Goal: Task Accomplishment & Management: Complete application form

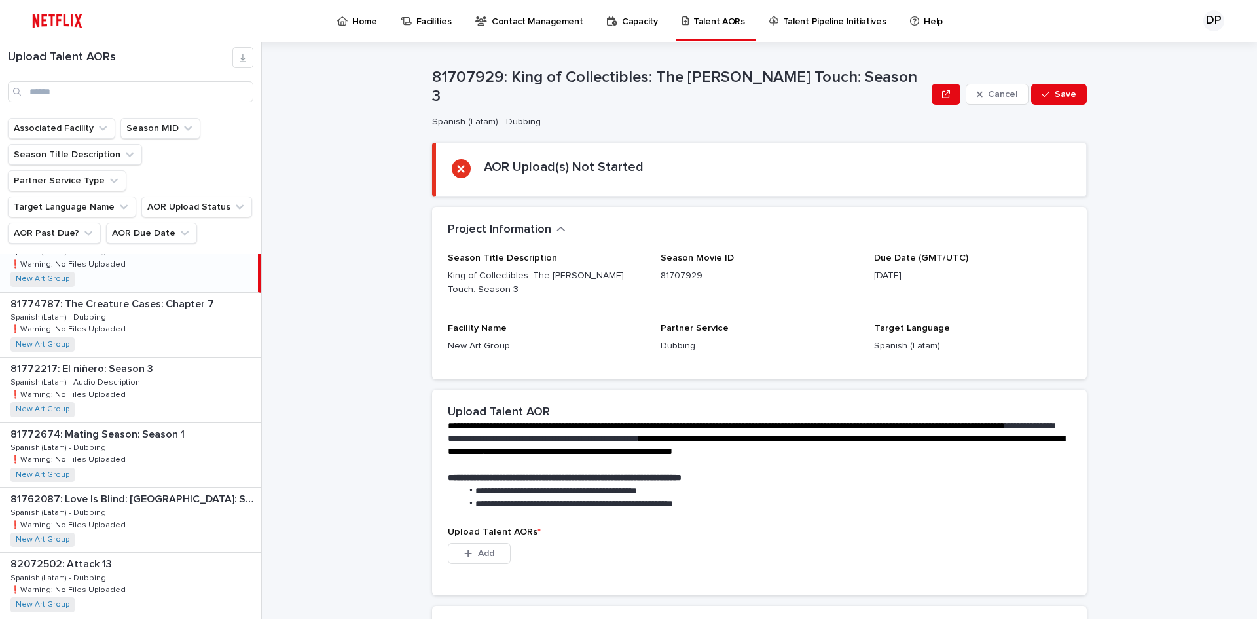
scroll to position [764, 0]
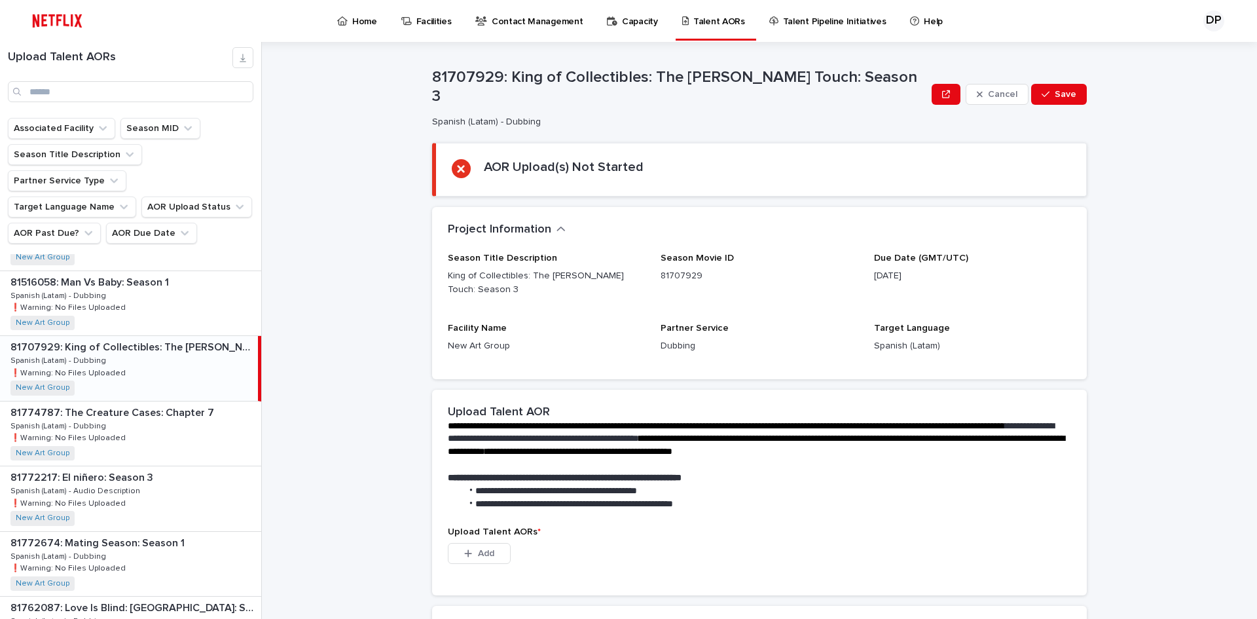
click at [174, 336] on div "81707929: King of Collectibles: The [PERSON_NAME] Touch: Season 3 81707929: Kin…" at bounding box center [129, 368] width 258 height 64
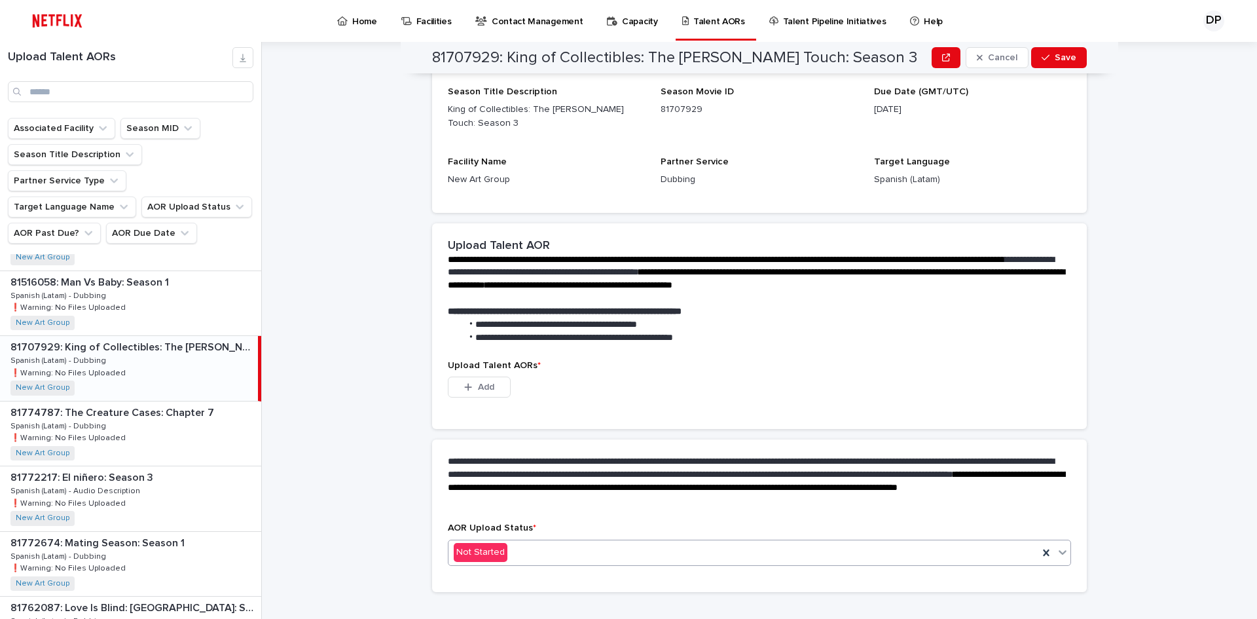
click at [678, 542] on div "Not Started" at bounding box center [744, 553] width 590 height 22
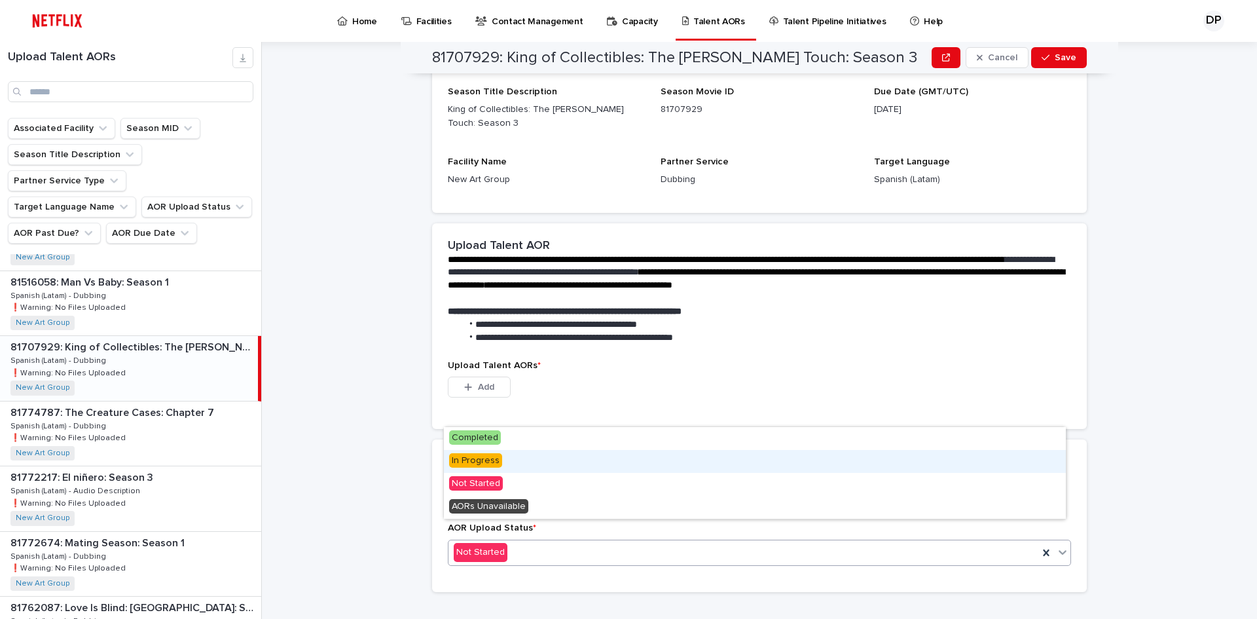
click at [491, 465] on span "In Progress" at bounding box center [475, 460] width 53 height 14
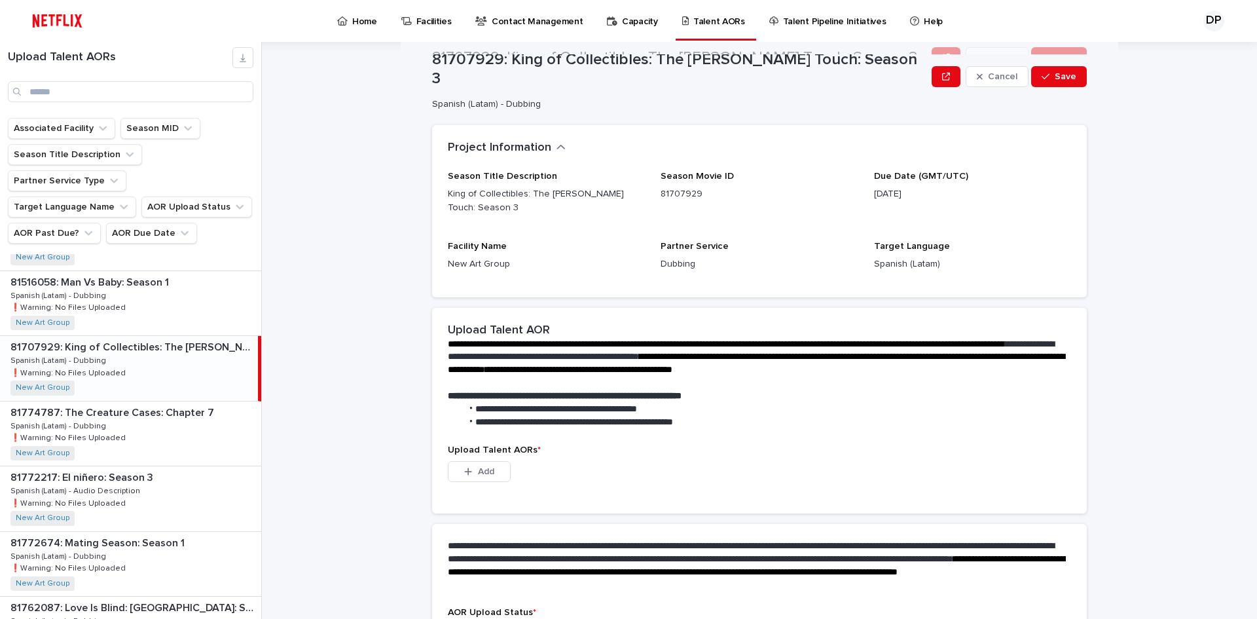
scroll to position [0, 0]
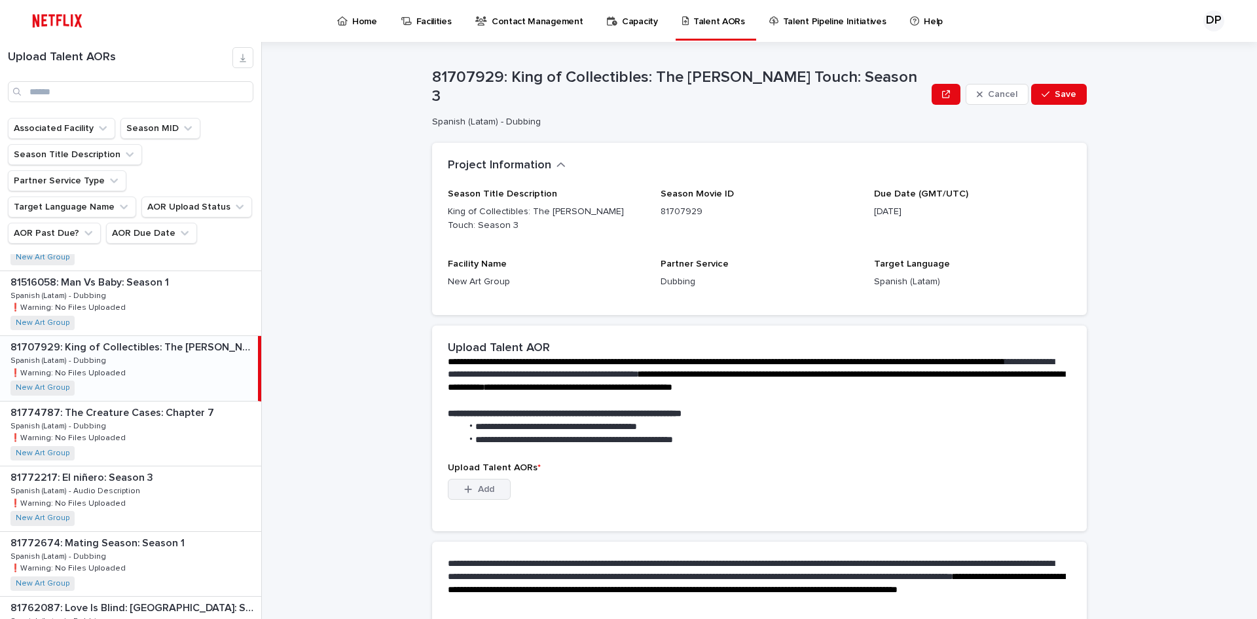
click at [494, 479] on button "Add" at bounding box center [479, 489] width 63 height 21
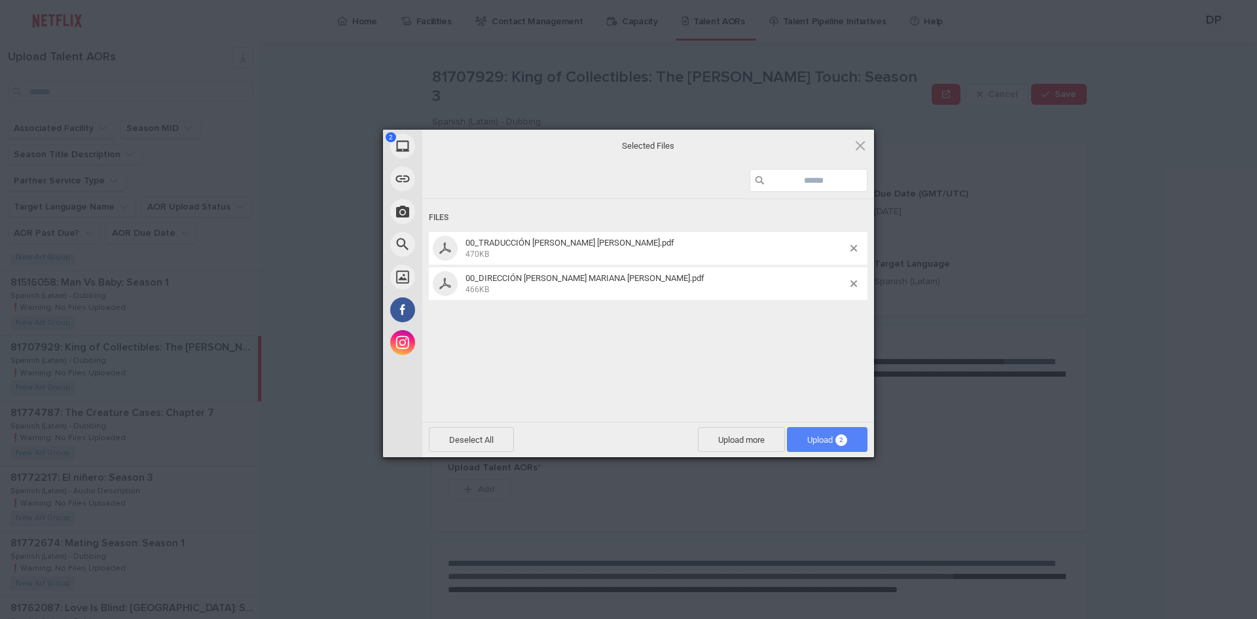
click at [847, 436] on span "Upload 2" at bounding box center [827, 440] width 40 height 10
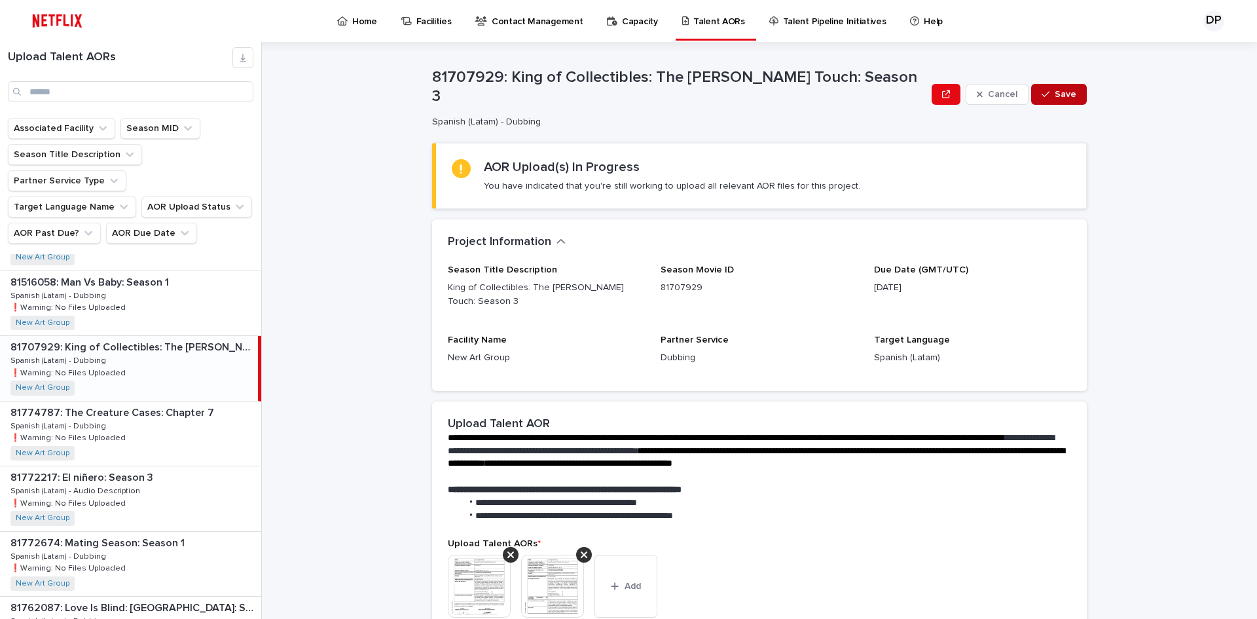
click at [1056, 91] on span "Save" at bounding box center [1066, 94] width 22 height 9
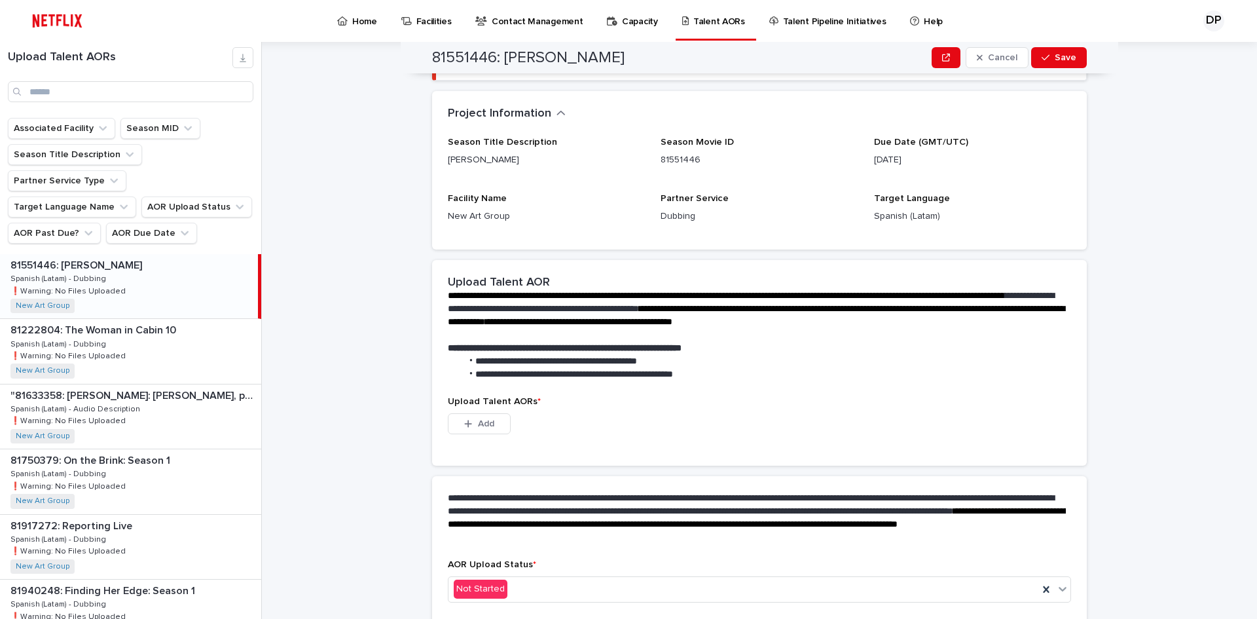
click at [315, 450] on div "**********" at bounding box center [768, 330] width 980 height 577
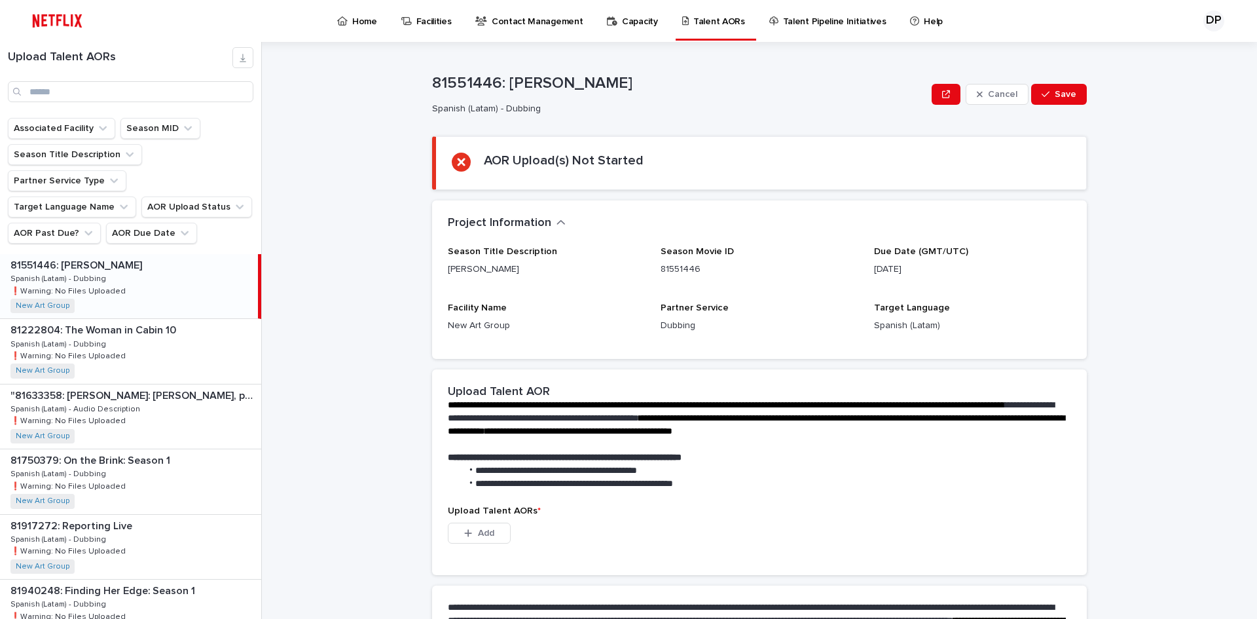
click at [1159, 327] on div "**********" at bounding box center [768, 330] width 980 height 577
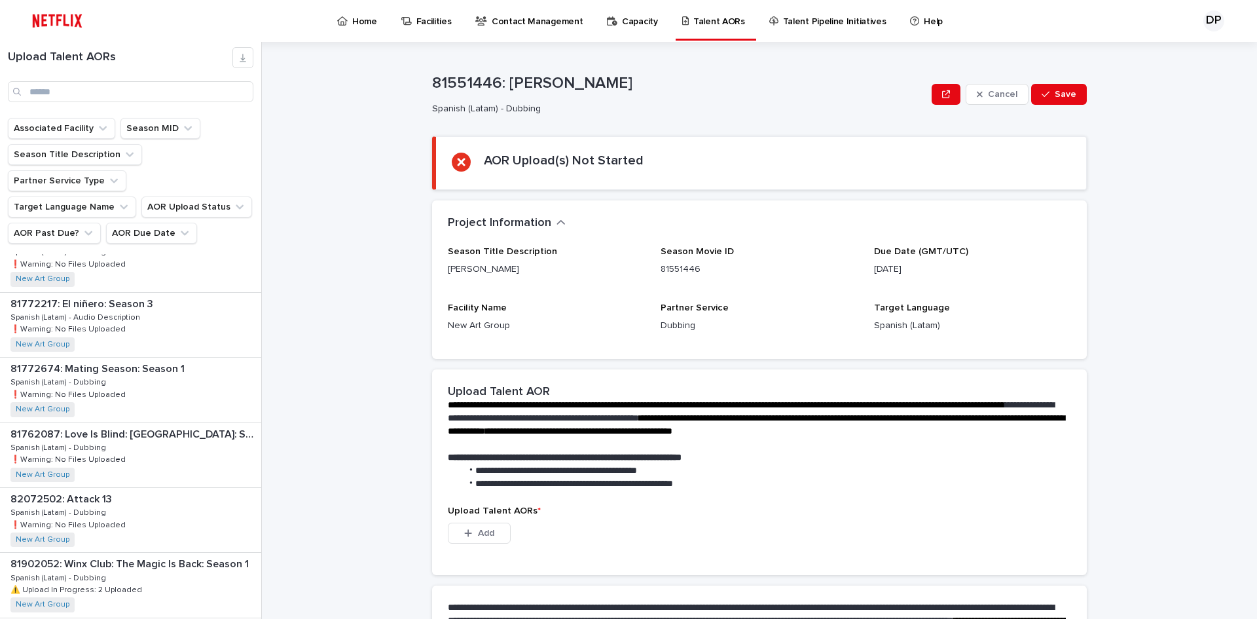
scroll to position [982, 0]
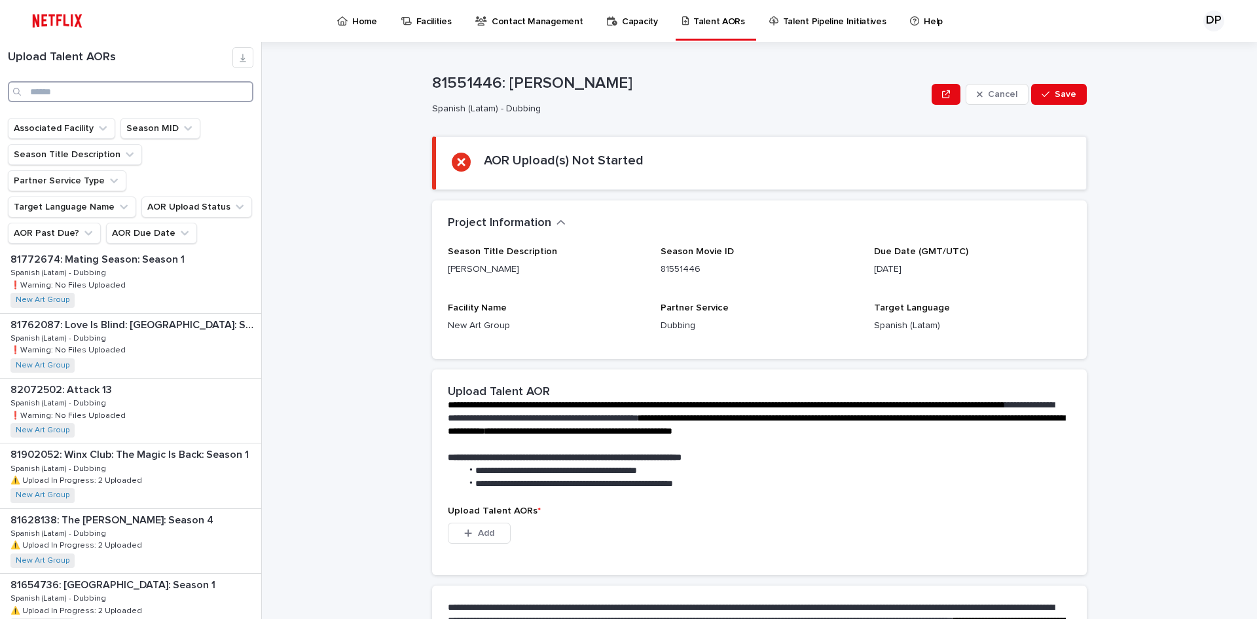
click at [118, 93] on input "Search" at bounding box center [131, 91] width 246 height 21
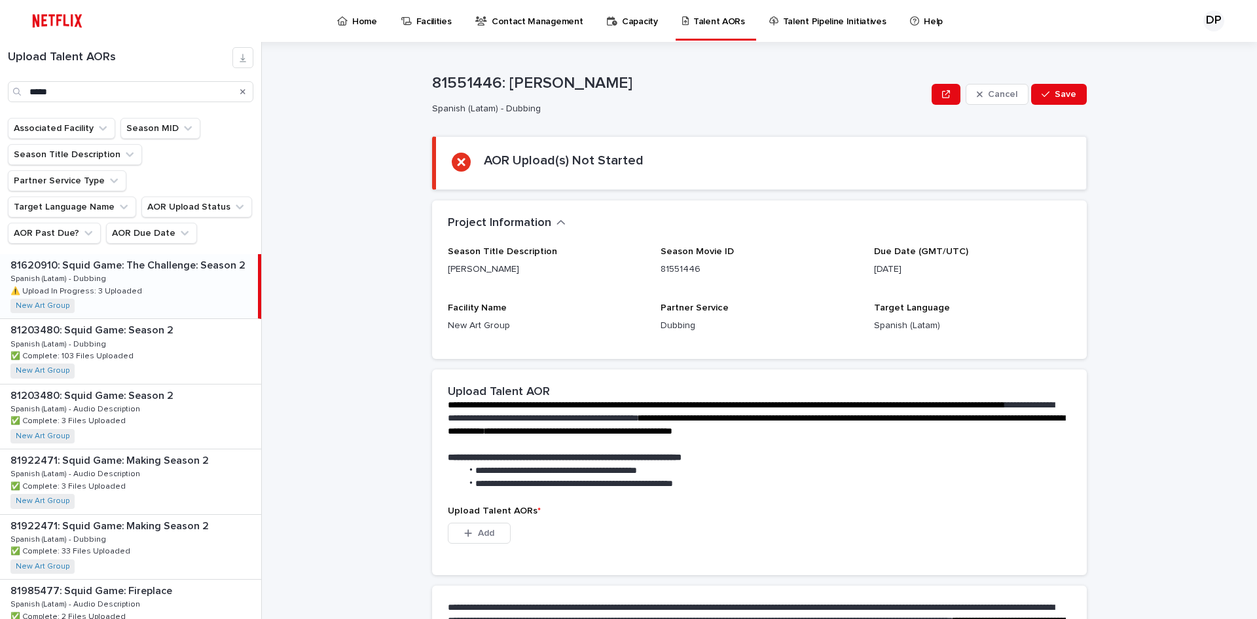
click at [179, 260] on div "81620910: Squid Game: The Challenge: Season 2 81620910: Squid Game: The Challen…" at bounding box center [129, 286] width 258 height 64
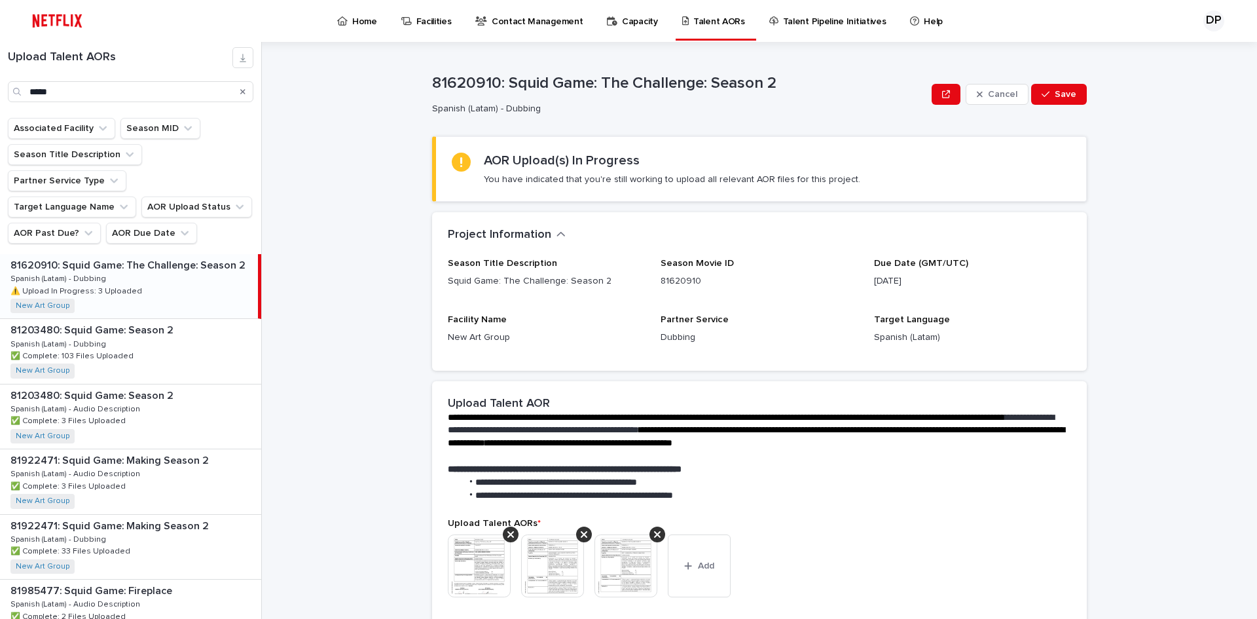
scroll to position [218, 0]
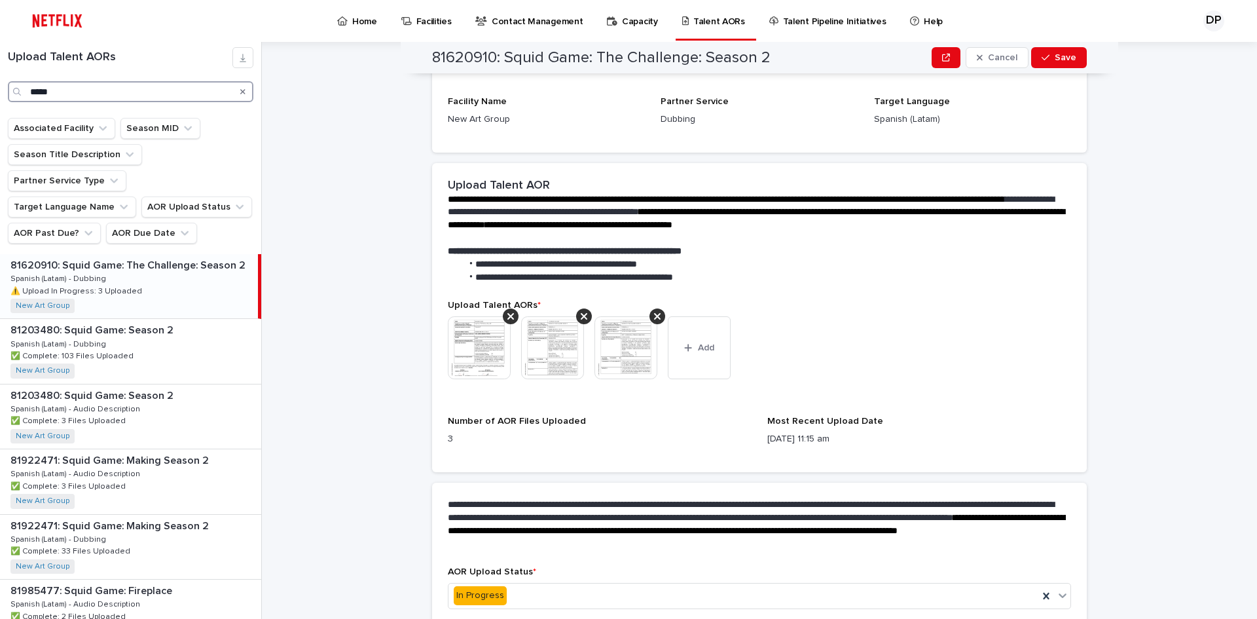
click at [207, 84] on input "*****" at bounding box center [131, 91] width 246 height 21
paste input "****"
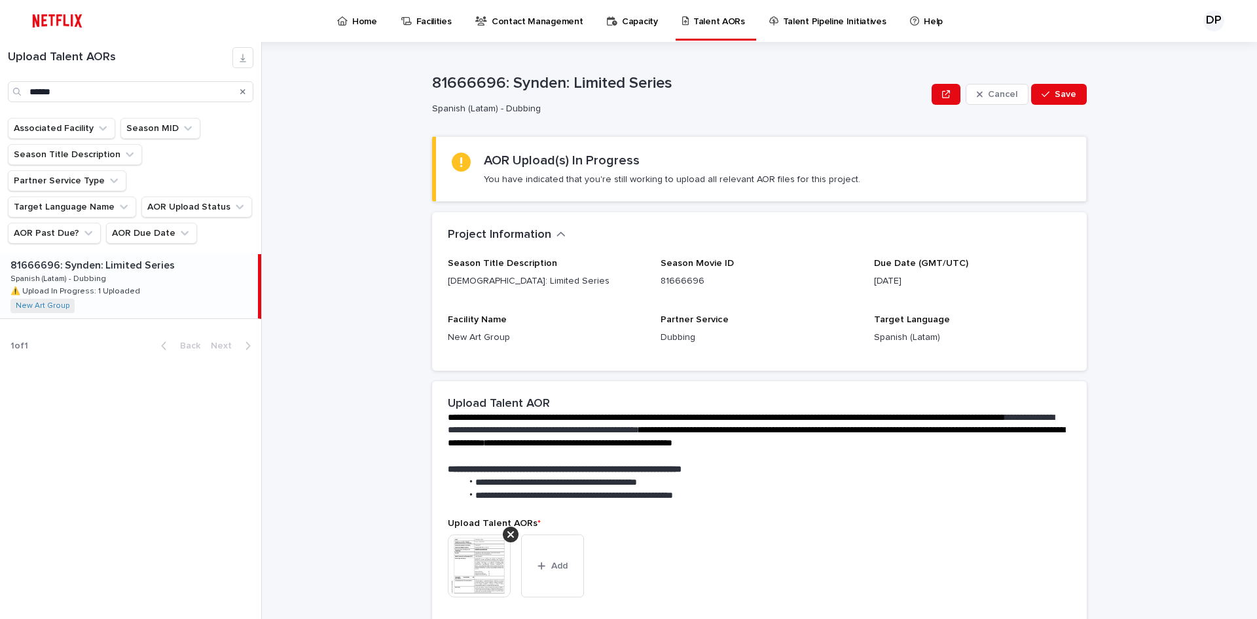
click at [156, 277] on div "81666696: Synden: Limited Series 81666696: Synden: Limited Series Spanish (Lata…" at bounding box center [129, 286] width 258 height 64
drag, startPoint x: 508, startPoint y: 79, endPoint x: 762, endPoint y: 83, distance: 254.1
click at [762, 83] on p "81666696: Synden: Limited Series" at bounding box center [679, 83] width 494 height 19
copy p "[DEMOGRAPHIC_DATA]: Limited Series"
click at [777, 127] on div "**********" at bounding box center [759, 493] width 655 height 741
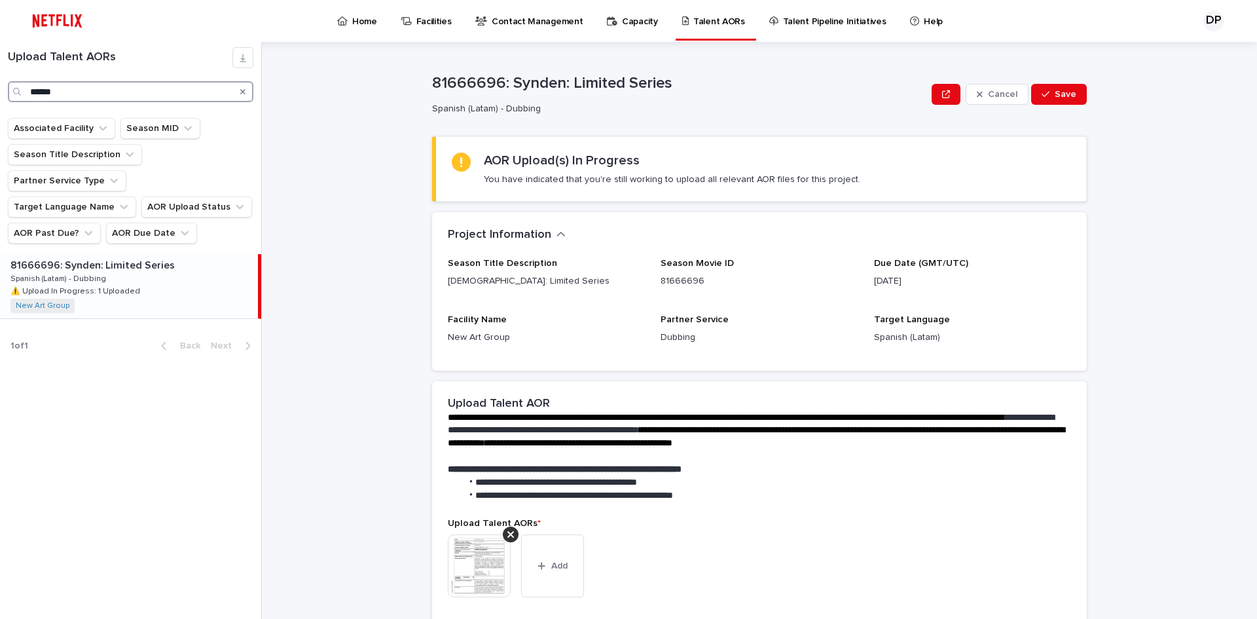
click at [54, 87] on input "******" at bounding box center [131, 91] width 246 height 21
paste input "*******"
click at [115, 254] on div "81769155: Starting 5: Season 2 81769155: Starting 5: Season 2 Spanish (Latam) -…" at bounding box center [129, 286] width 258 height 64
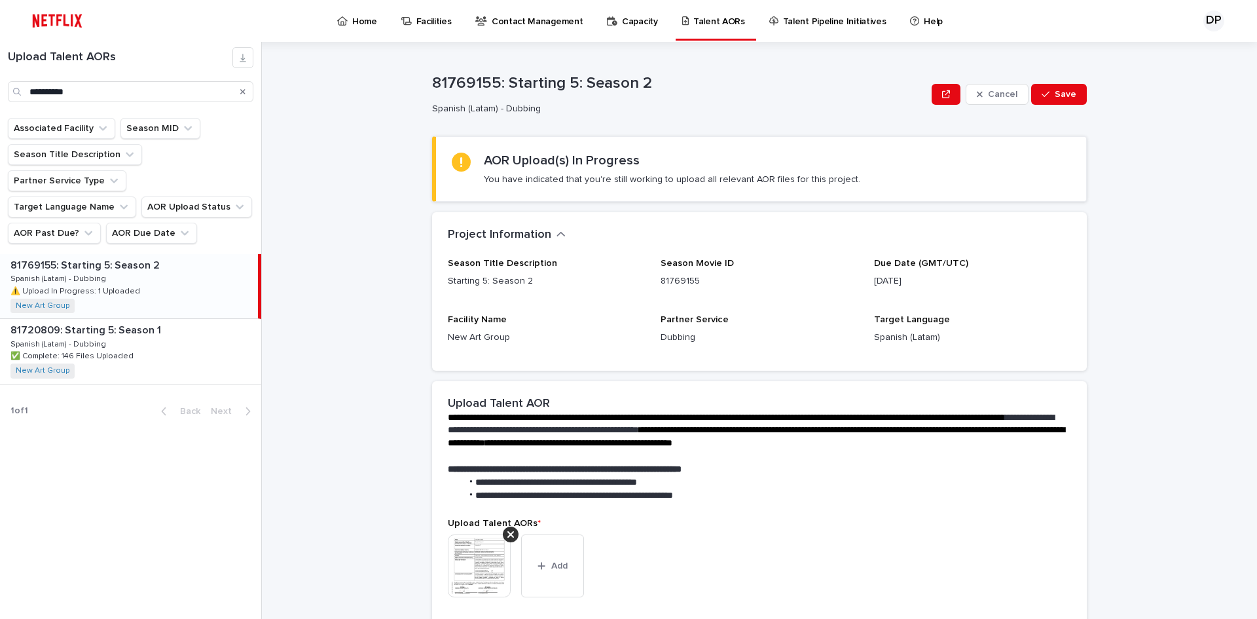
scroll to position [218, 0]
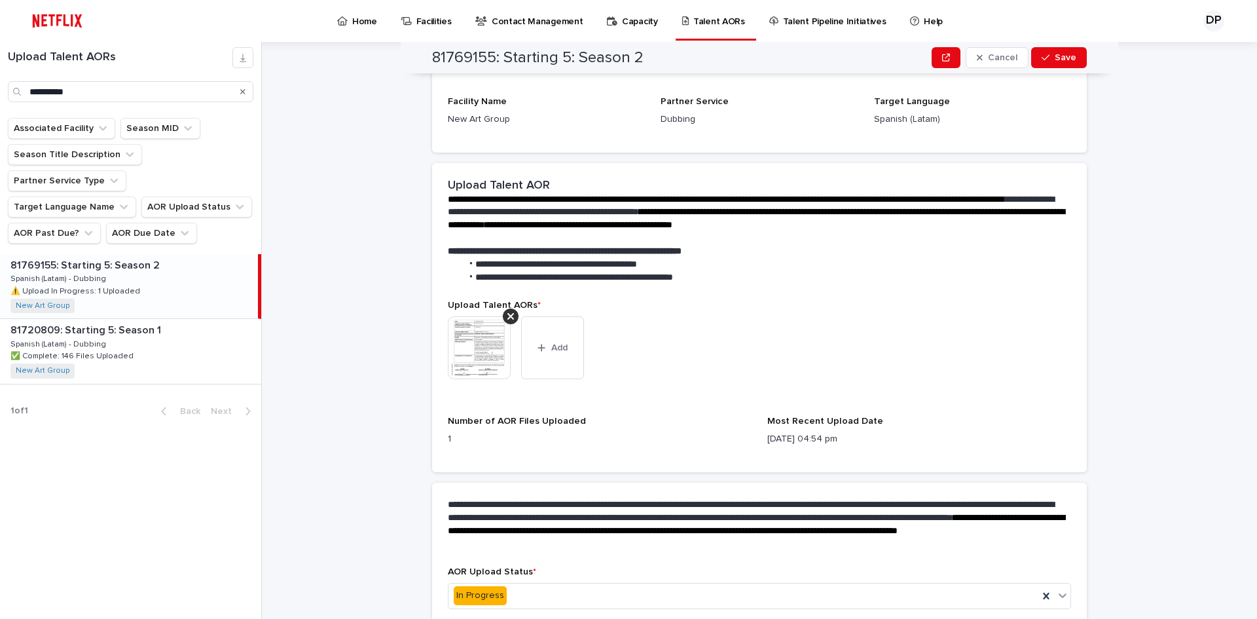
click at [473, 358] on img at bounding box center [479, 347] width 63 height 63
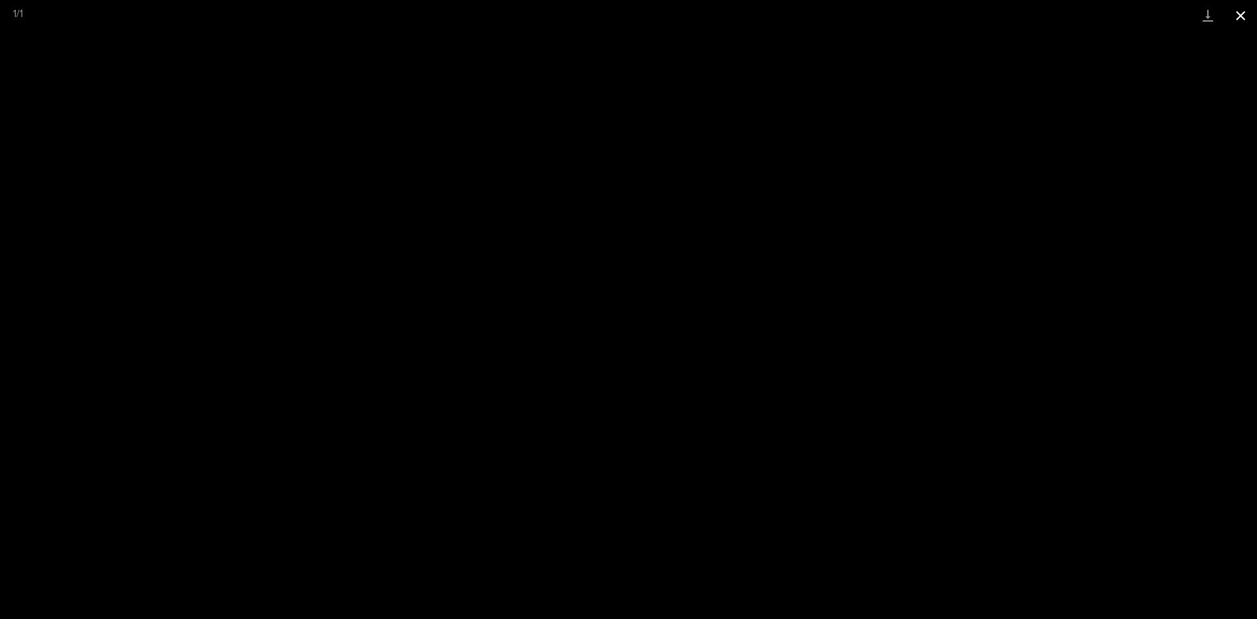
click at [1247, 18] on button "Close gallery" at bounding box center [1241, 15] width 33 height 31
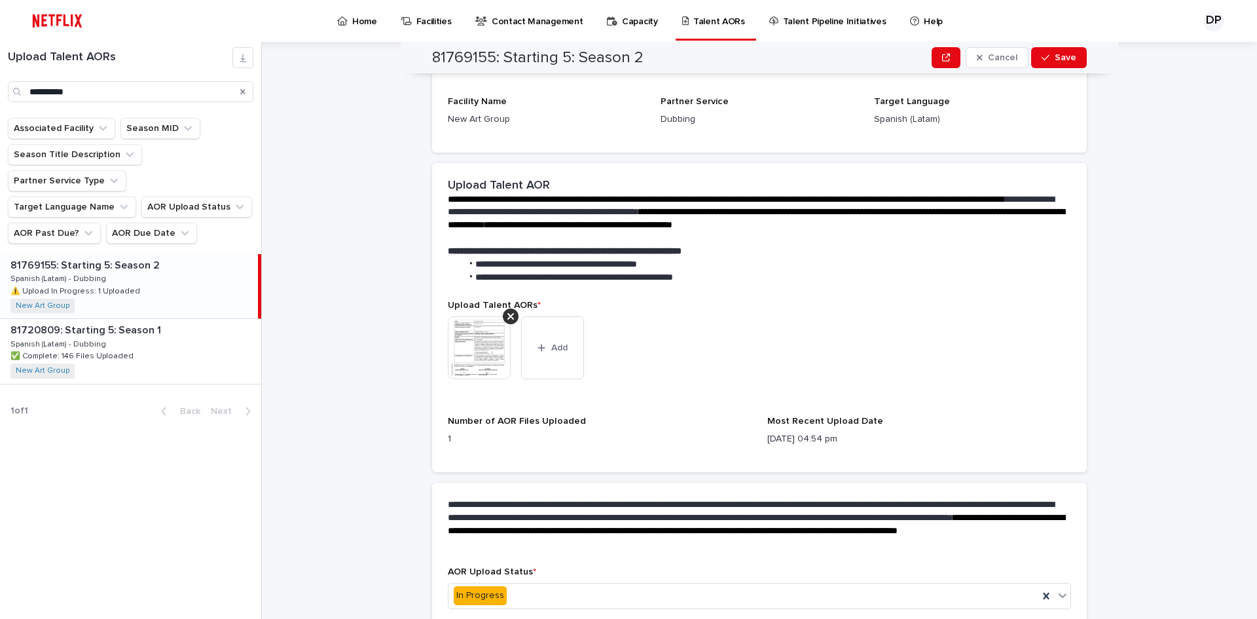
click at [465, 364] on img at bounding box center [479, 347] width 63 height 63
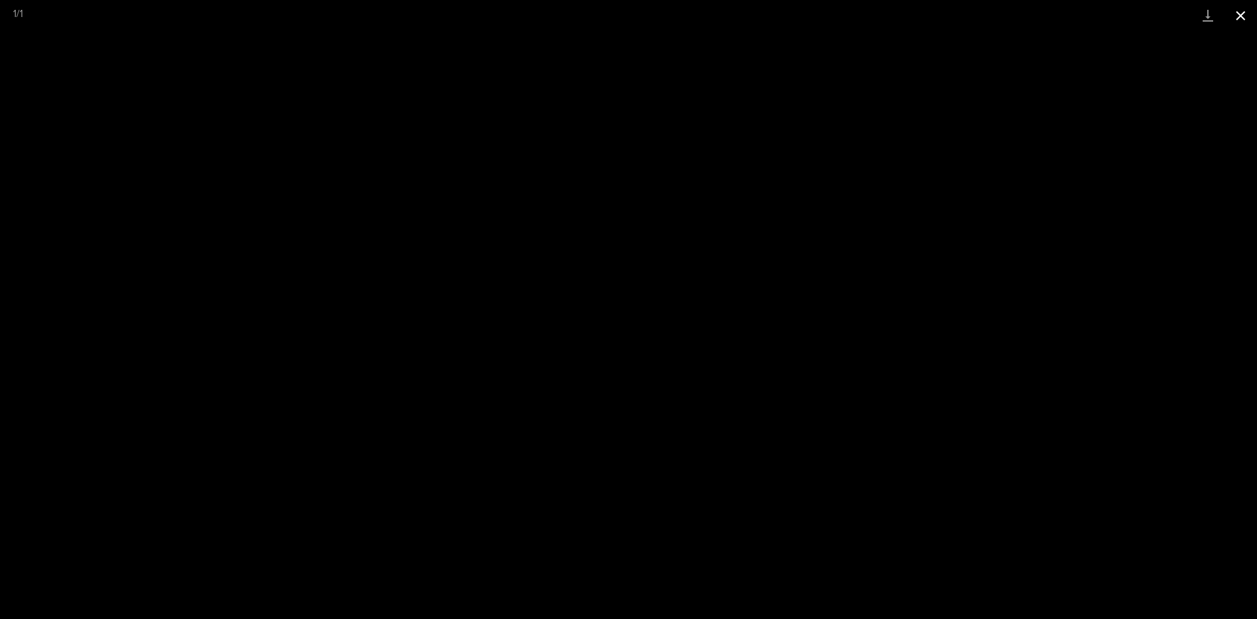
click at [1238, 12] on button "Close gallery" at bounding box center [1241, 15] width 33 height 31
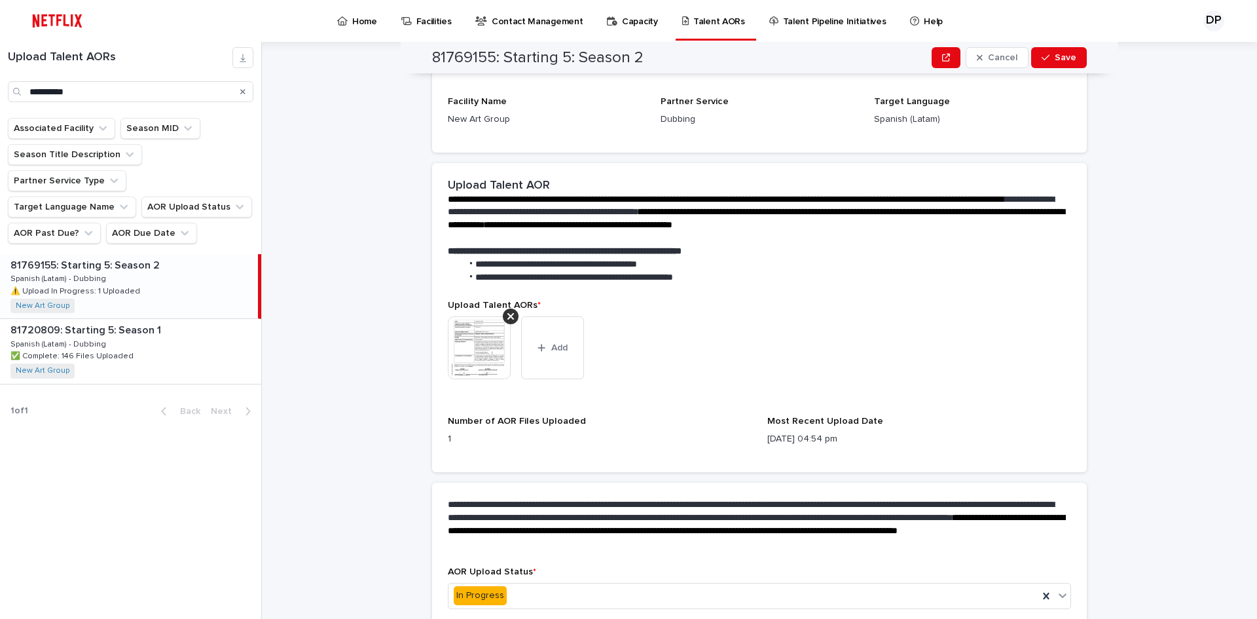
scroll to position [282, 0]
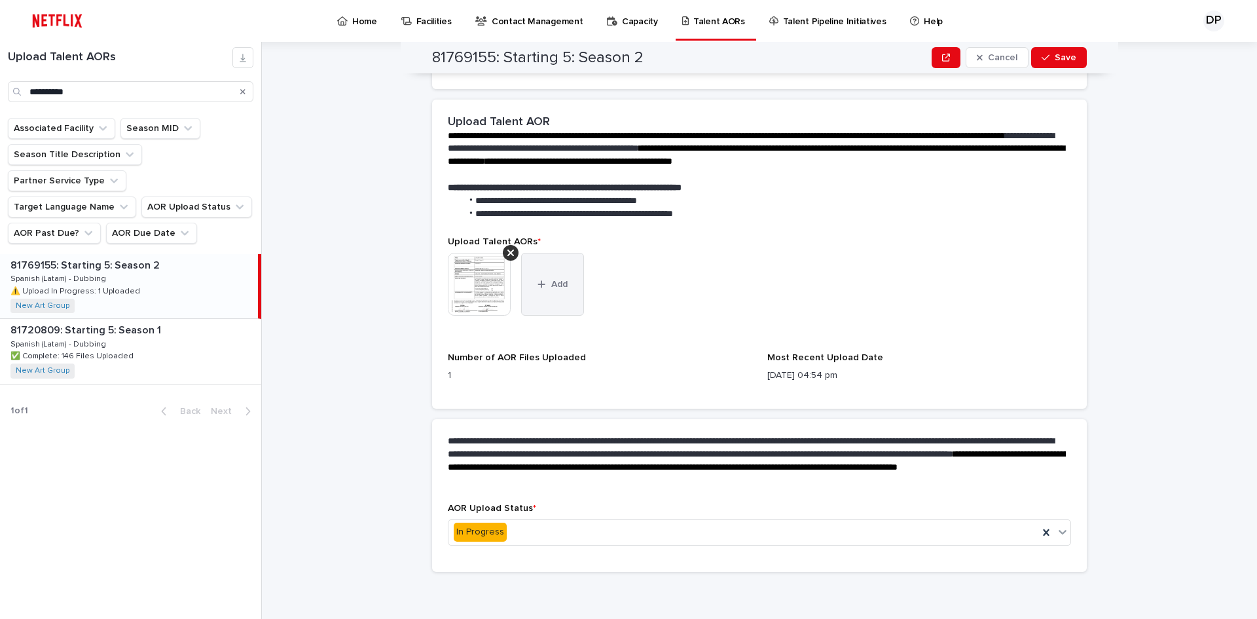
click at [558, 292] on button "Add" at bounding box center [552, 284] width 63 height 63
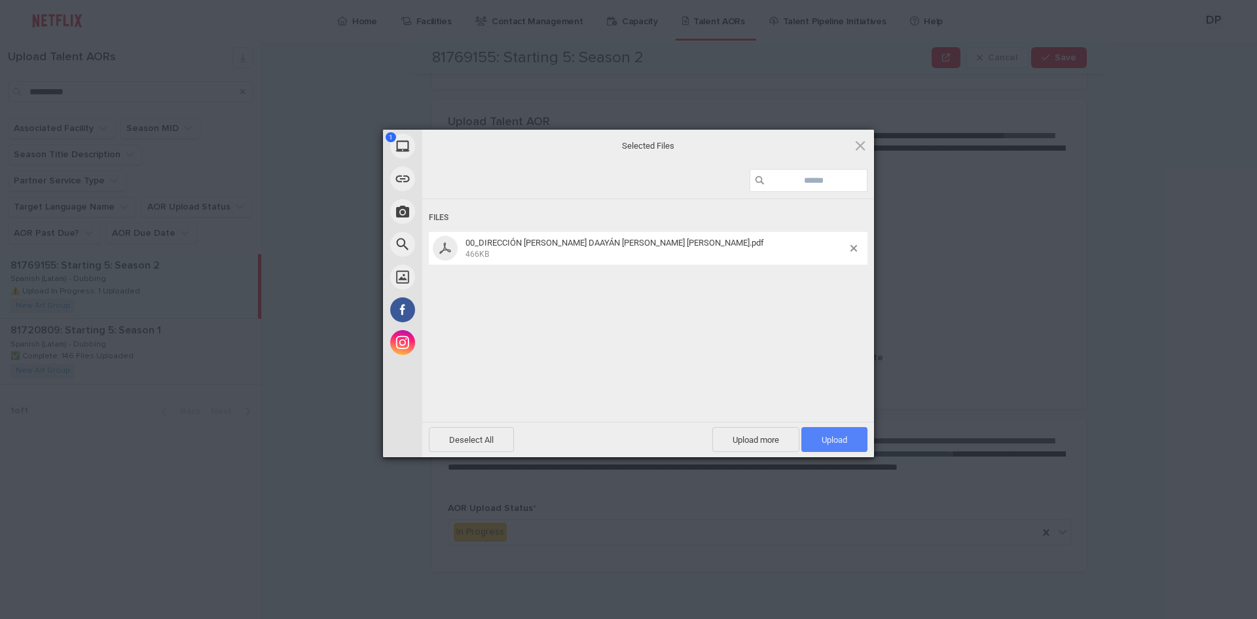
click at [840, 432] on span "Upload 1" at bounding box center [835, 439] width 66 height 25
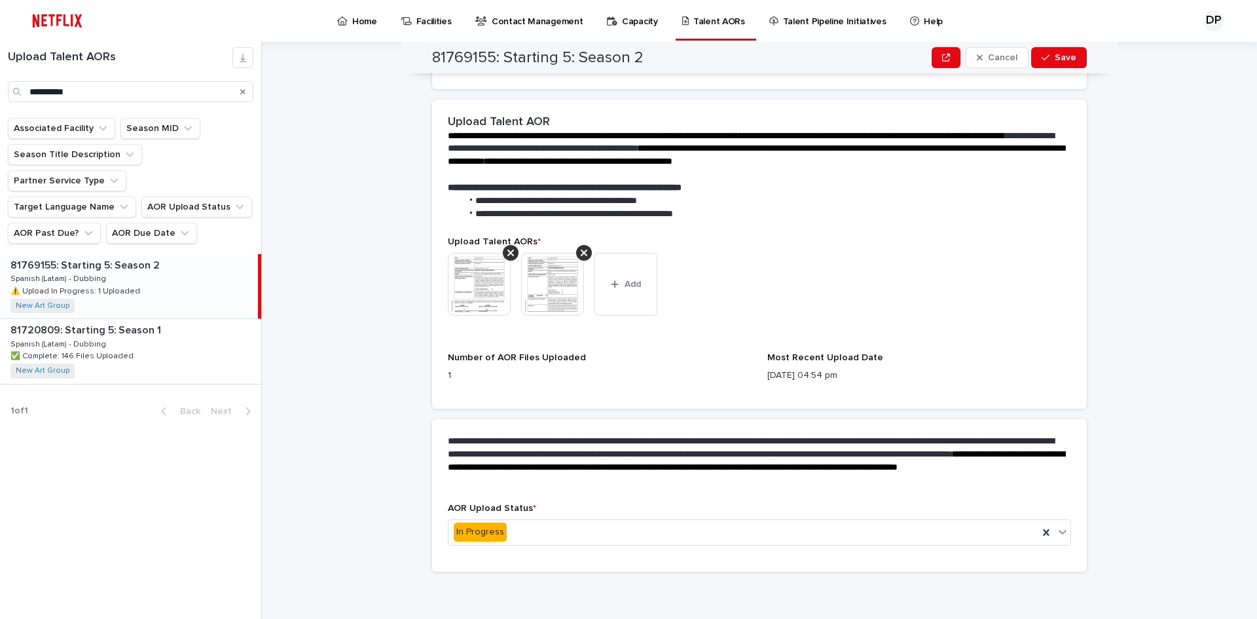
scroll to position [0, 0]
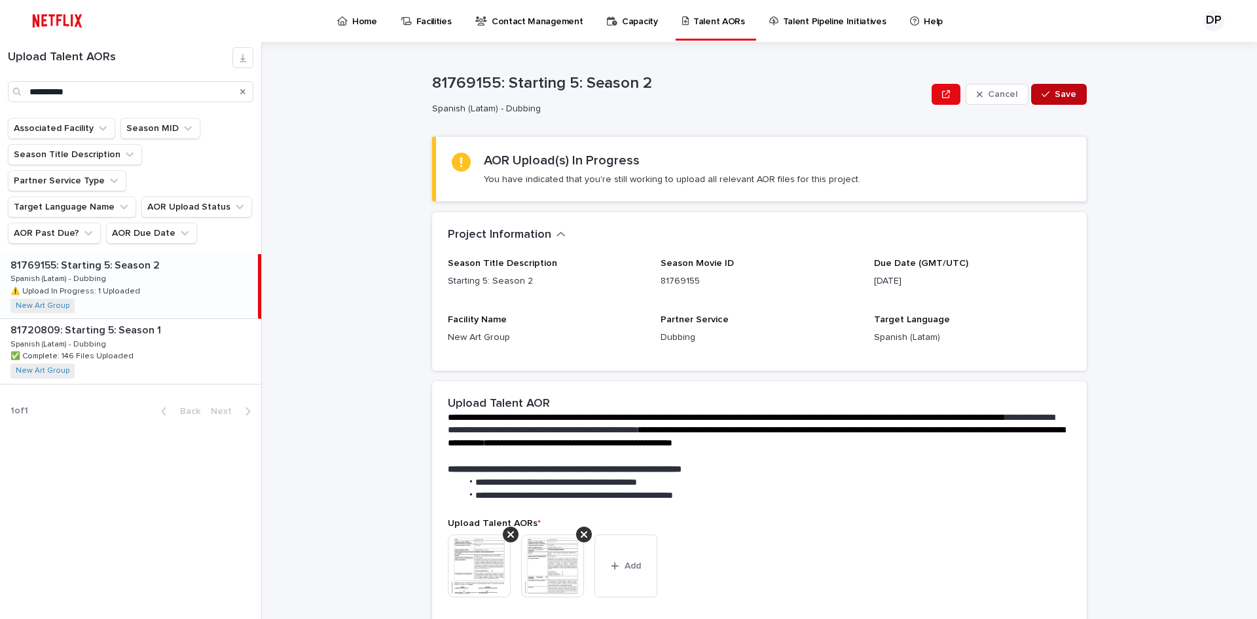
click at [1069, 100] on button "Save" at bounding box center [1059, 94] width 56 height 21
click at [106, 87] on input "**********" at bounding box center [131, 91] width 246 height 21
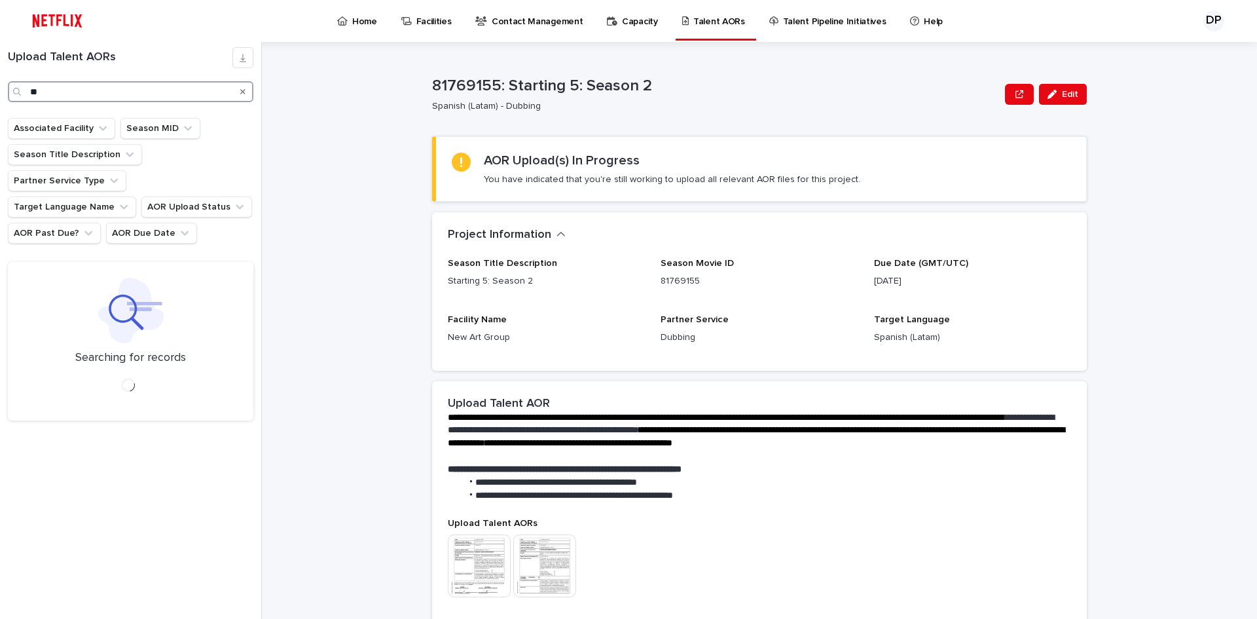
type input "*"
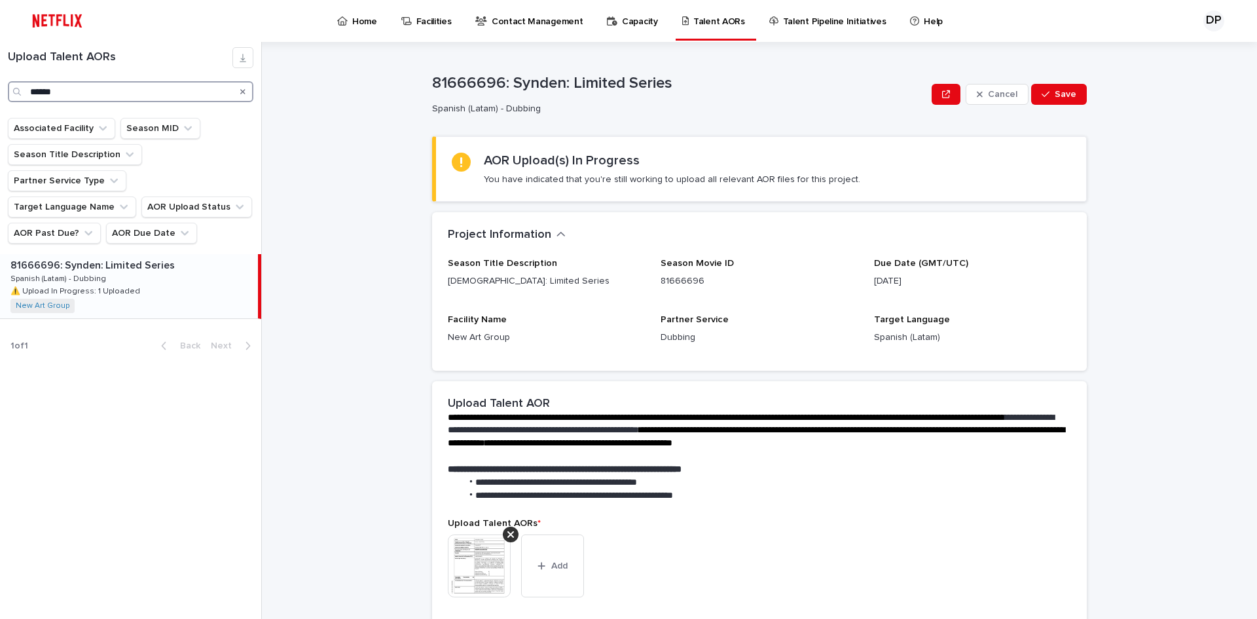
type input "******"
click at [130, 257] on p "81666696: Synden: Limited Series" at bounding box center [93, 264] width 167 height 15
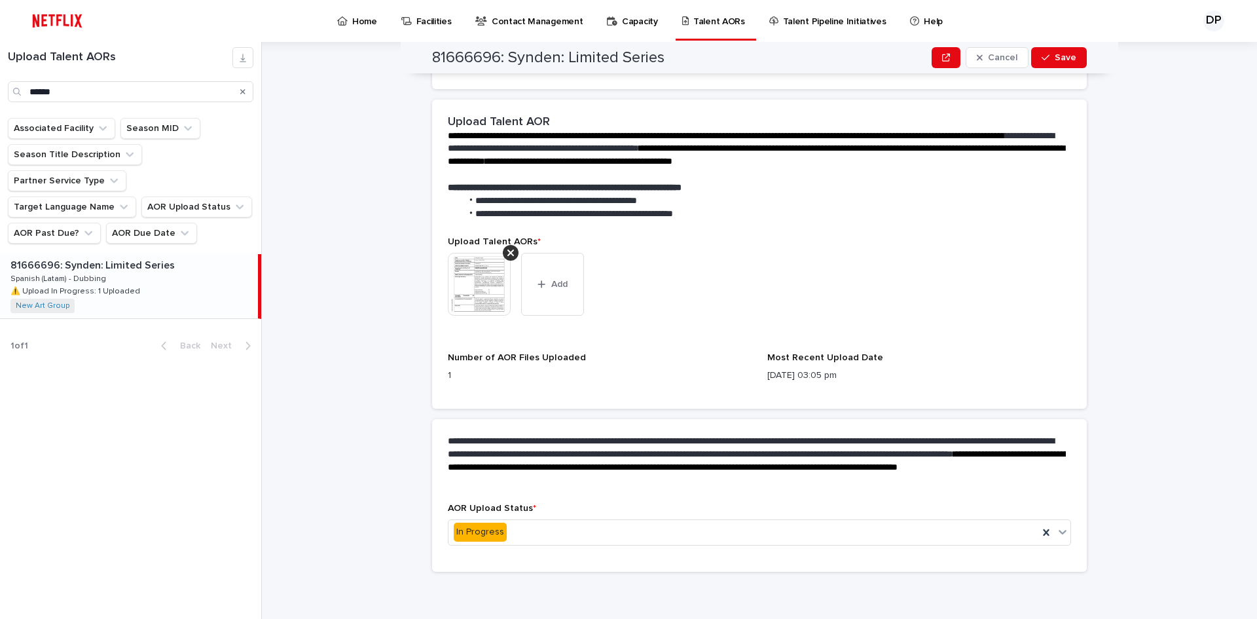
click at [481, 296] on img at bounding box center [479, 284] width 63 height 63
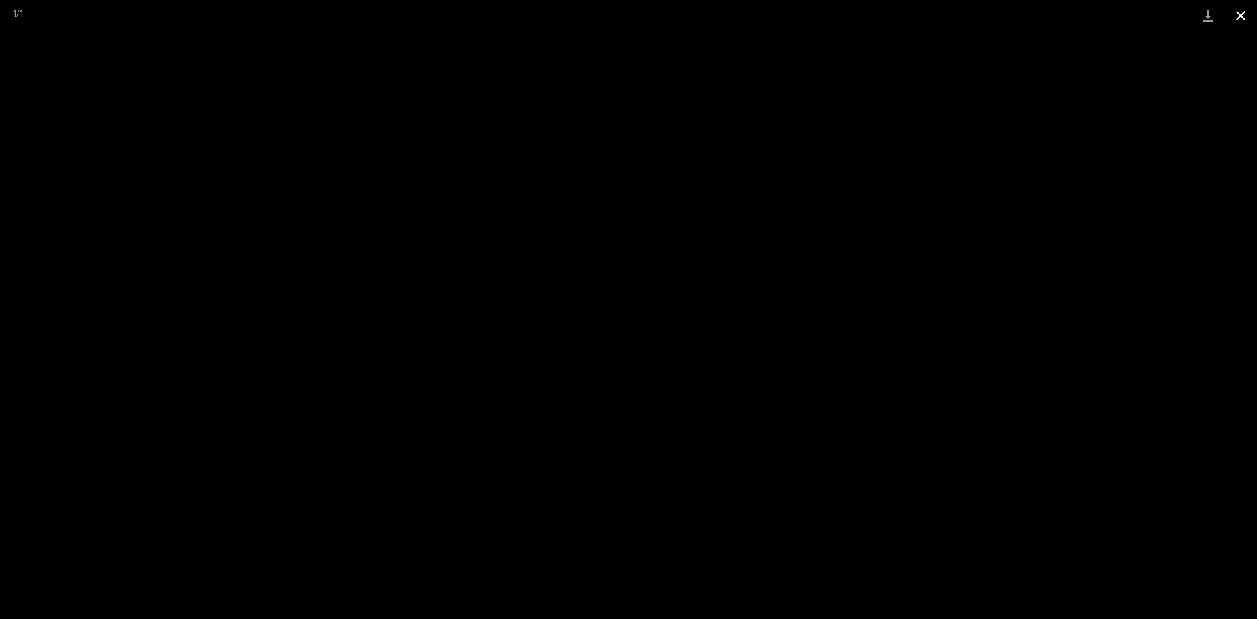
click at [1231, 18] on button "Close gallery" at bounding box center [1241, 15] width 33 height 31
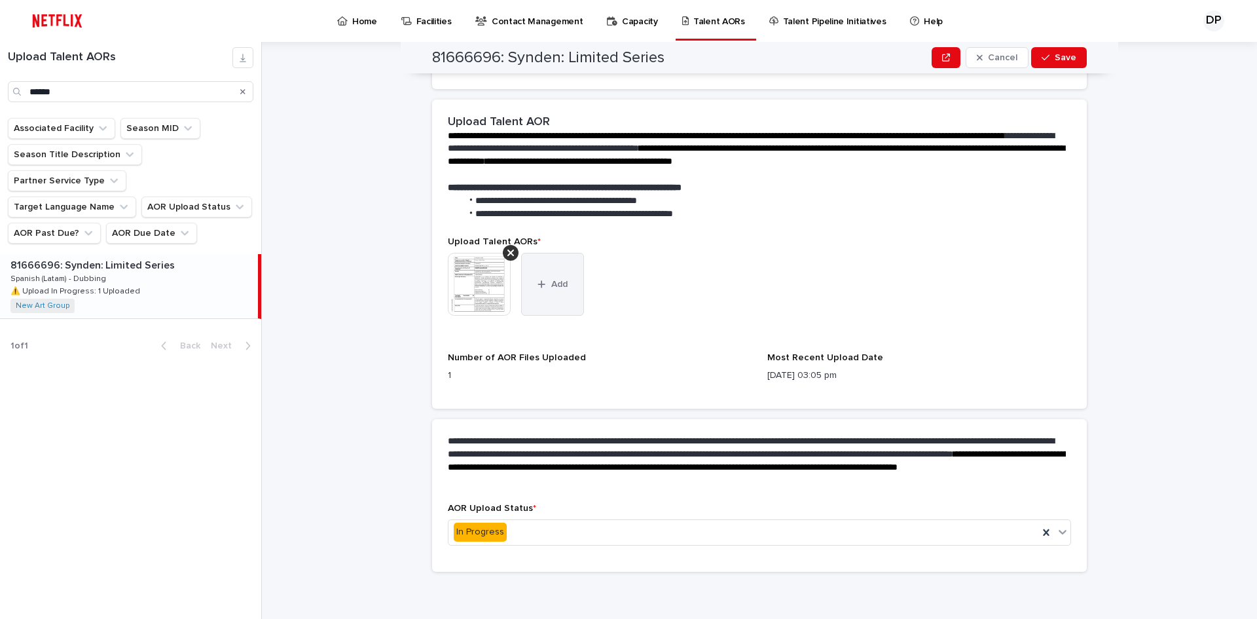
click at [551, 288] on span "Add" at bounding box center [559, 284] width 16 height 9
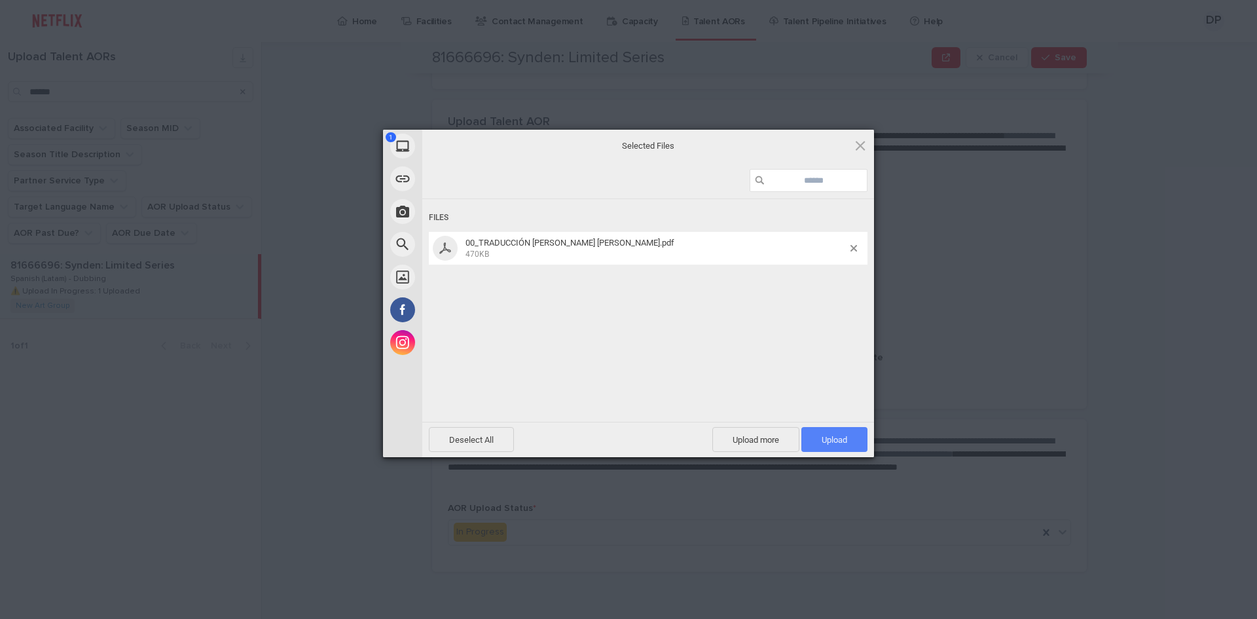
click at [840, 437] on span "Upload 1" at bounding box center [835, 440] width 26 height 10
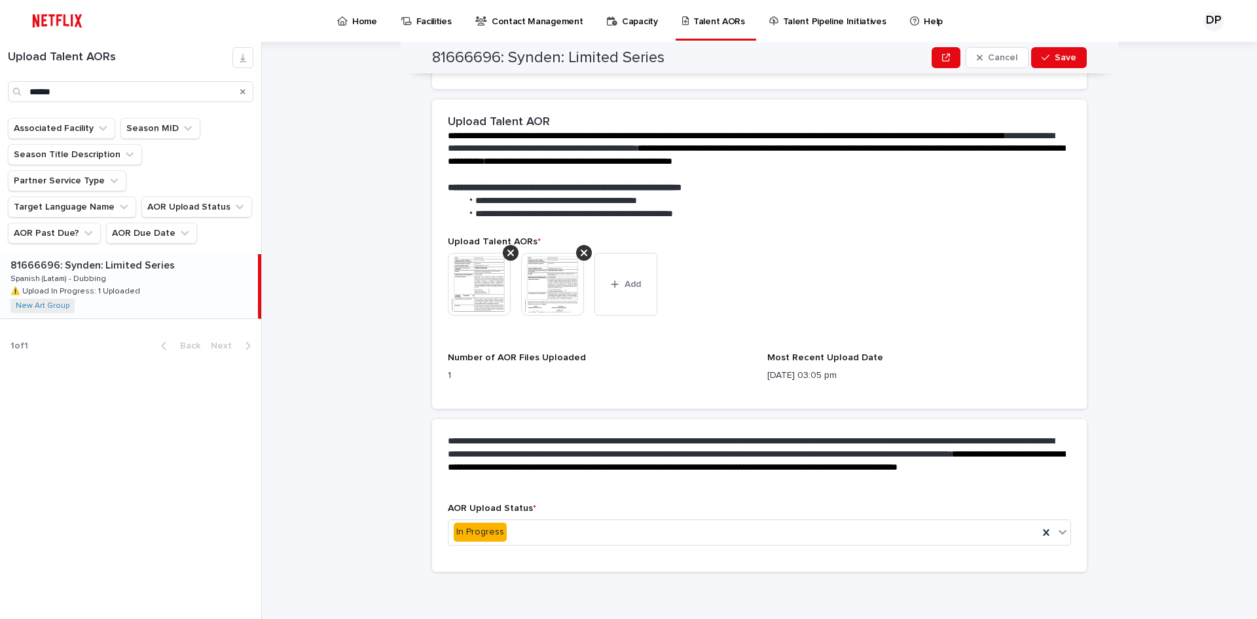
scroll to position [0, 0]
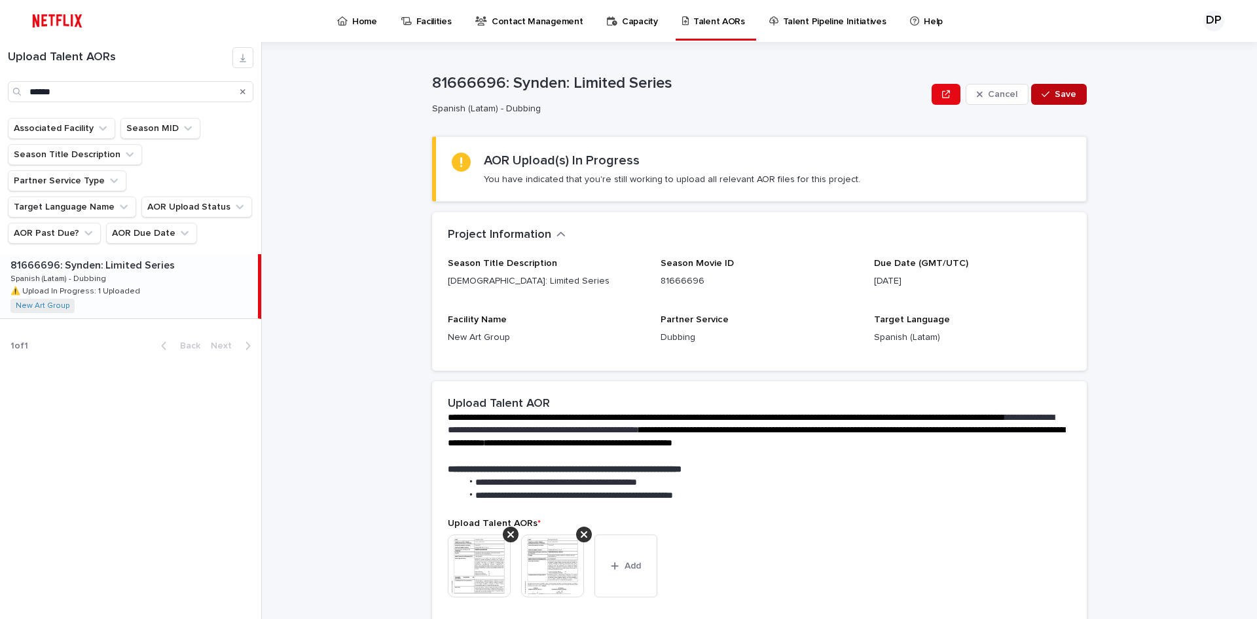
click at [1068, 102] on button "Save" at bounding box center [1059, 94] width 56 height 21
click at [243, 94] on icon "Search" at bounding box center [242, 92] width 5 height 8
click at [172, 105] on div "Upload Talent AORs" at bounding box center [130, 80] width 261 height 76
click at [172, 98] on input "Search" at bounding box center [131, 91] width 246 height 21
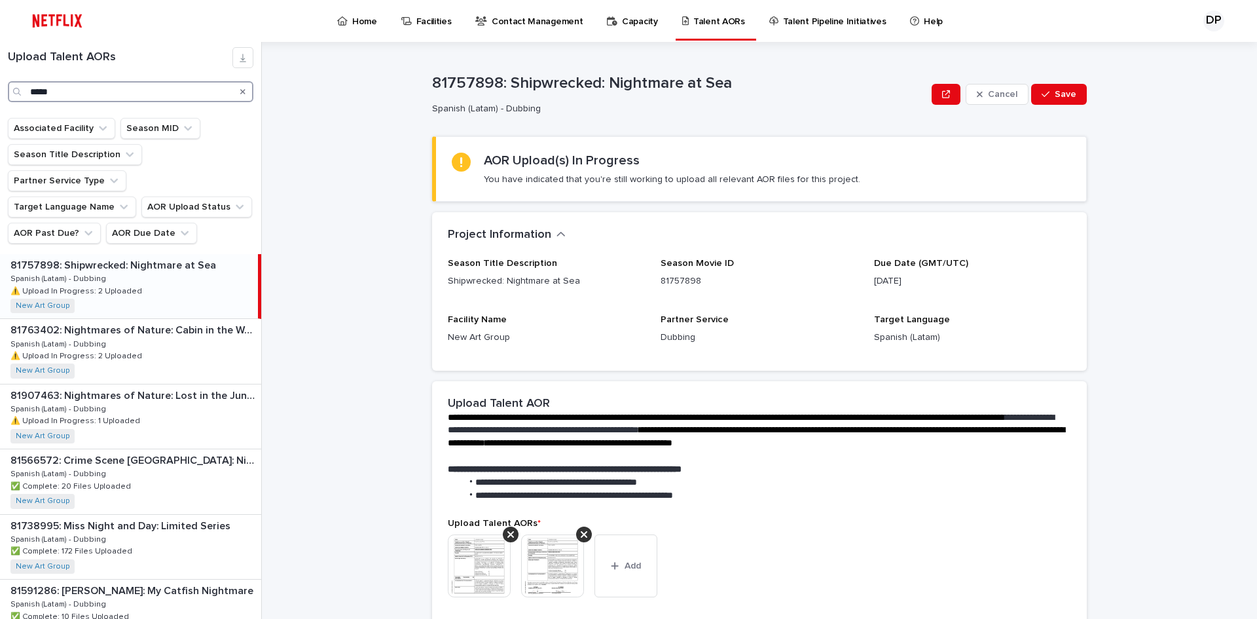
type input "*****"
click at [187, 330] on div "81763402: Nightmares of Nature: Cabin in the [PERSON_NAME] 81763402: Nightmares…" at bounding box center [130, 351] width 261 height 64
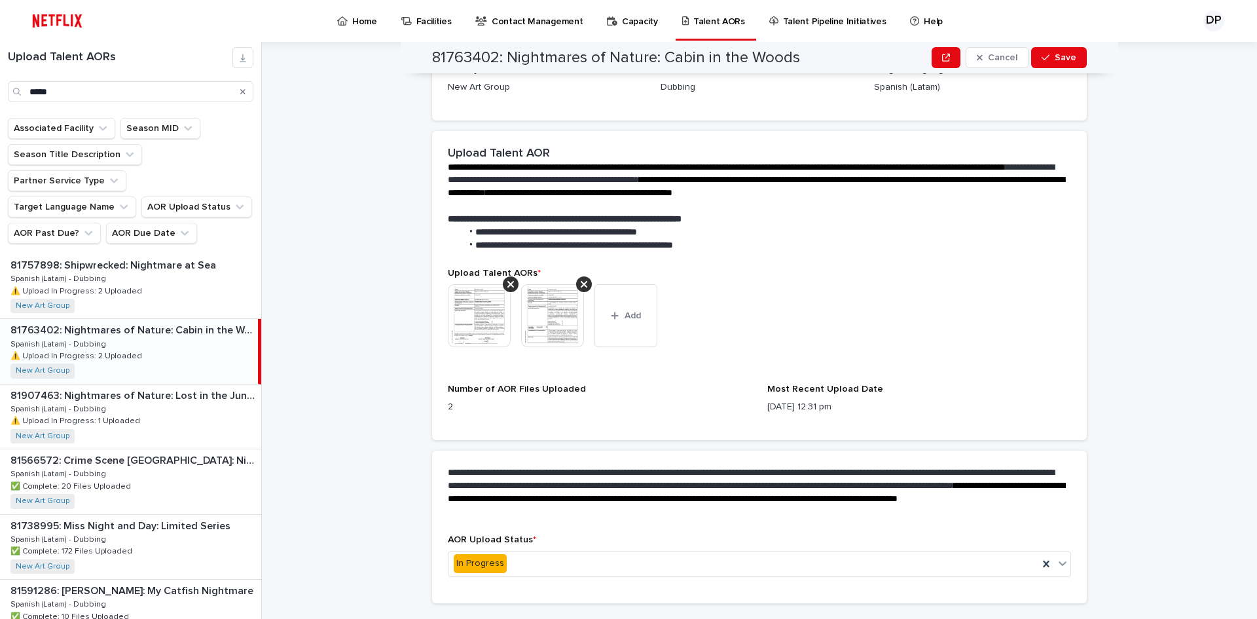
scroll to position [282, 0]
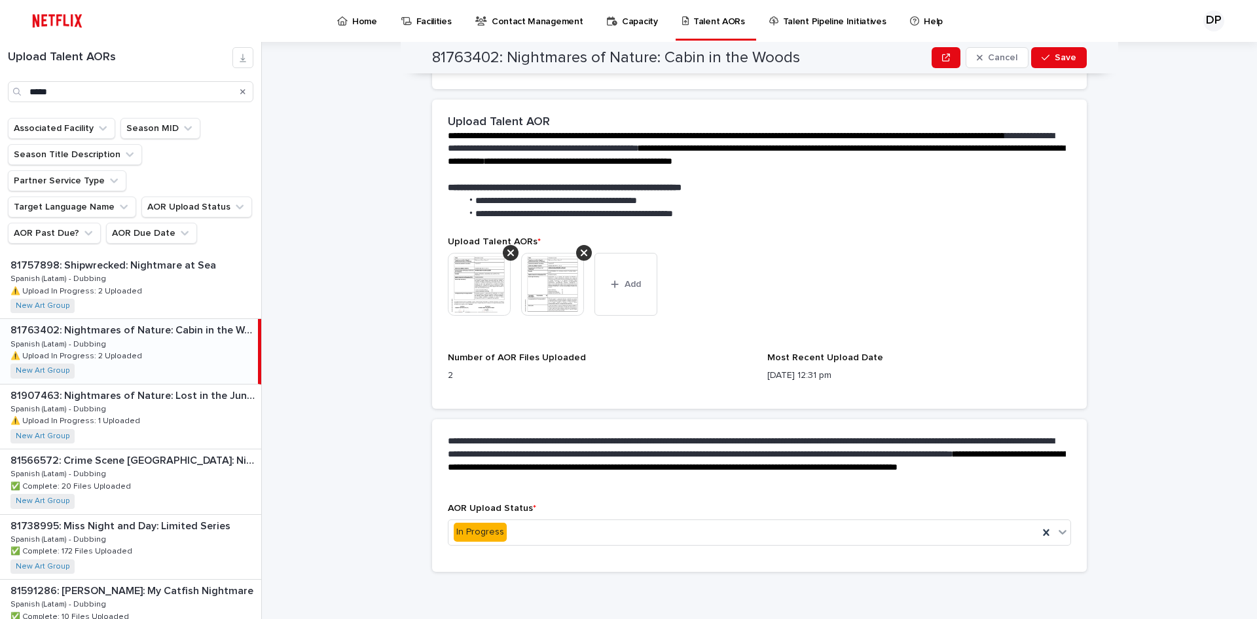
click at [482, 302] on img at bounding box center [479, 284] width 63 height 63
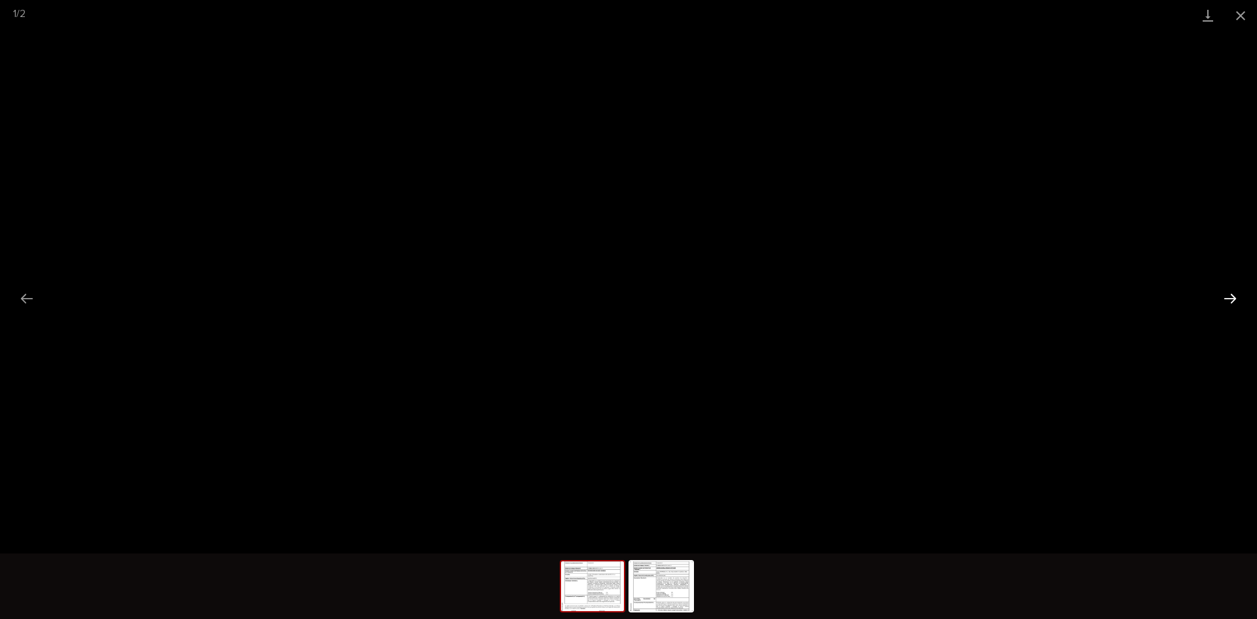
click at [1225, 295] on button "Next slide" at bounding box center [1231, 299] width 28 height 26
click at [1249, 14] on button "Close gallery" at bounding box center [1241, 15] width 33 height 31
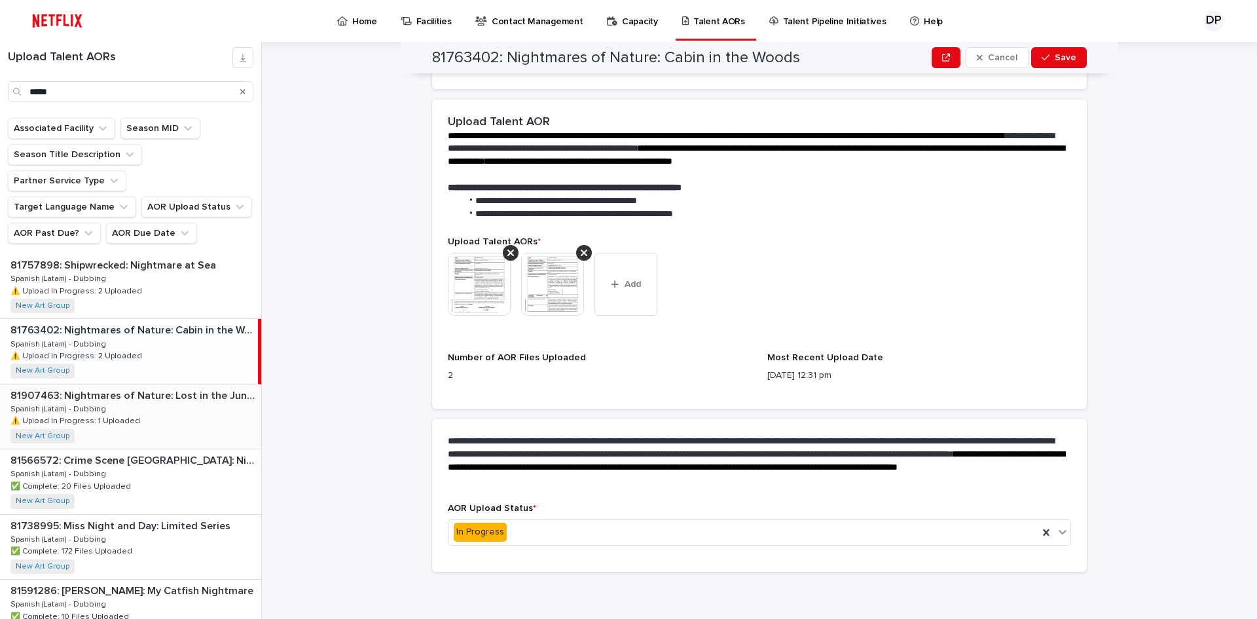
click at [138, 384] on div "81907463: Nightmares of Nature: Lost in the Jungle 81907463: Nightmares of Natu…" at bounding box center [130, 416] width 261 height 64
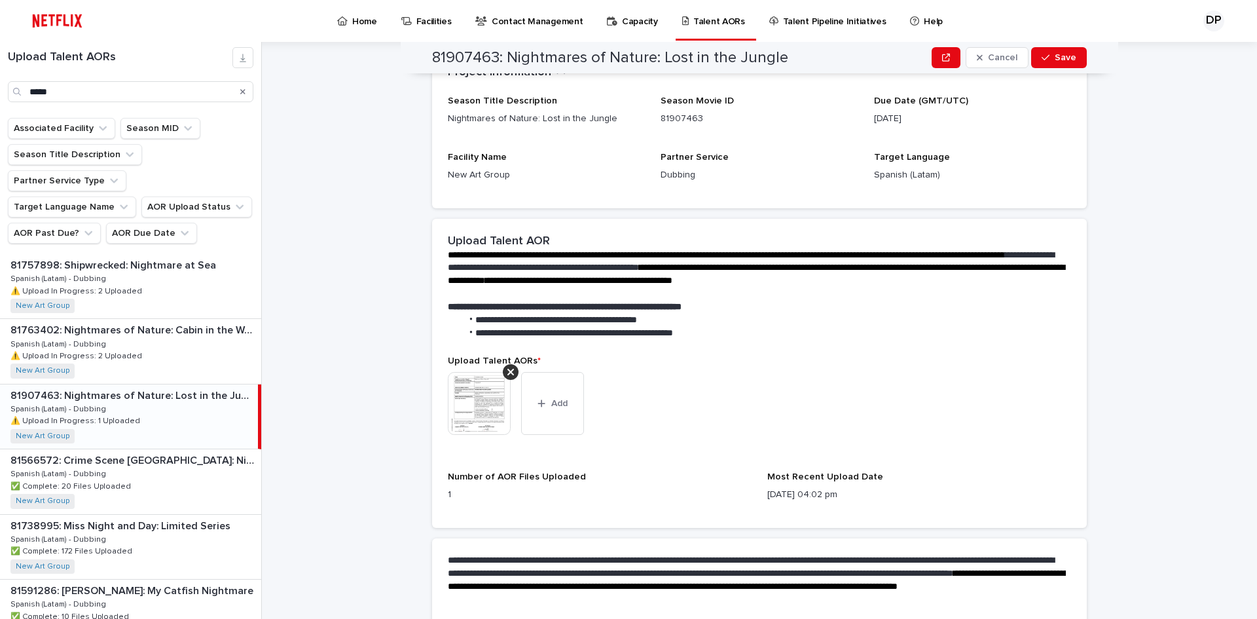
scroll to position [64, 0]
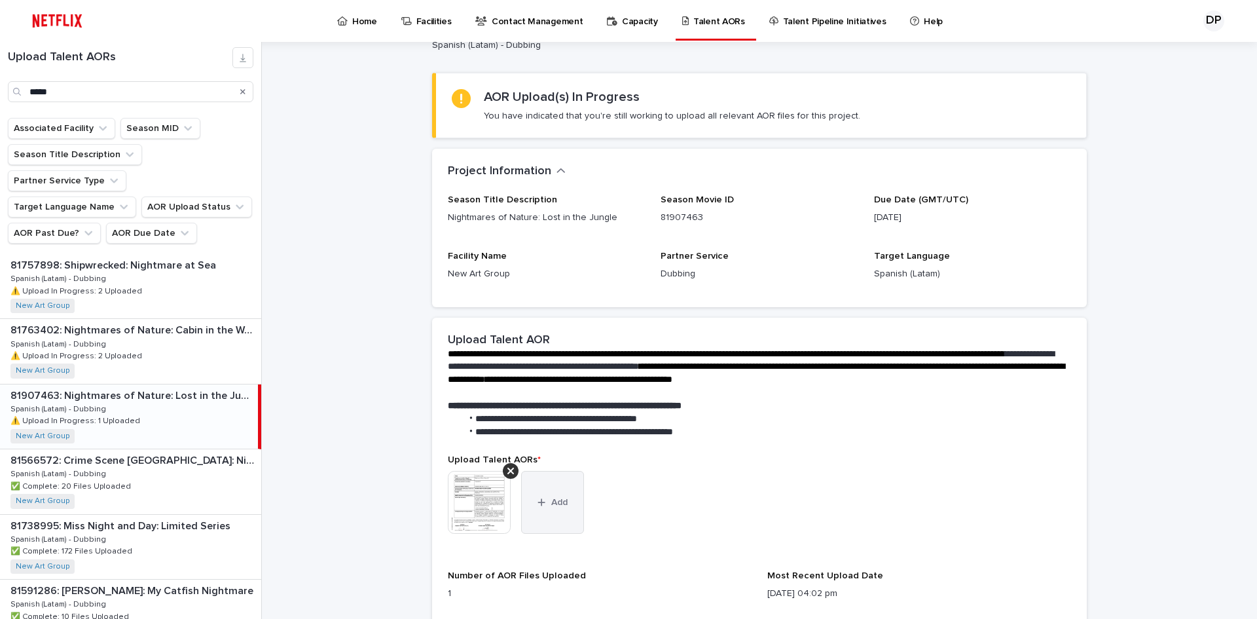
click at [567, 483] on button "Add" at bounding box center [552, 502] width 63 height 63
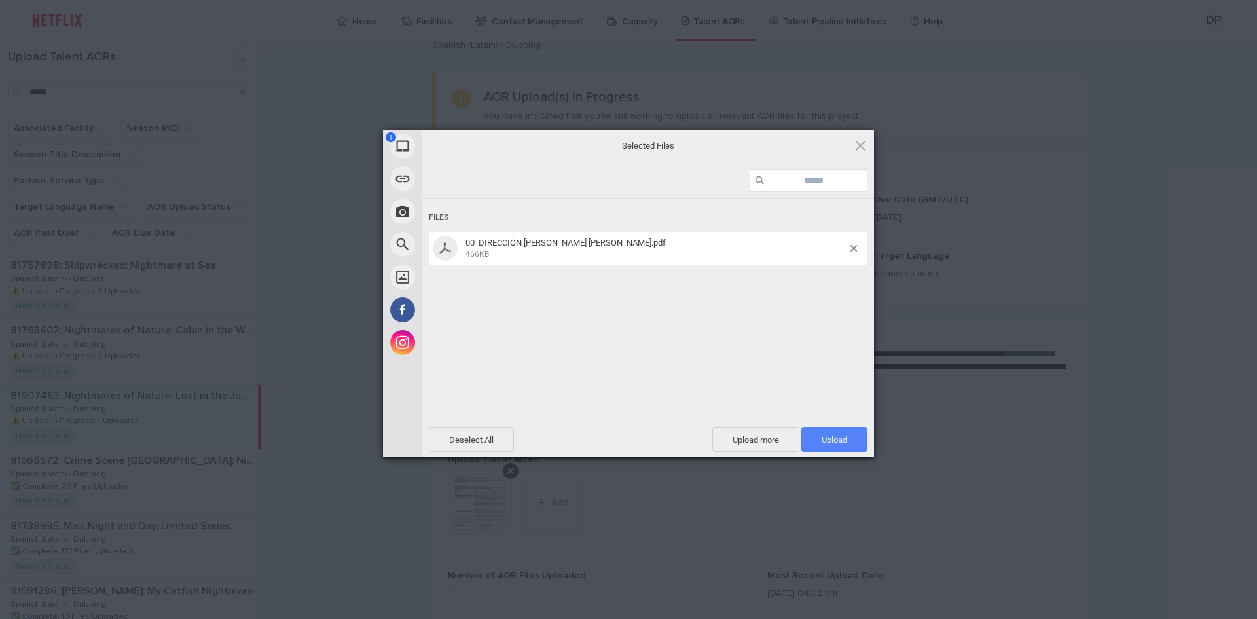
click at [843, 443] on span "Upload 1" at bounding box center [835, 440] width 26 height 10
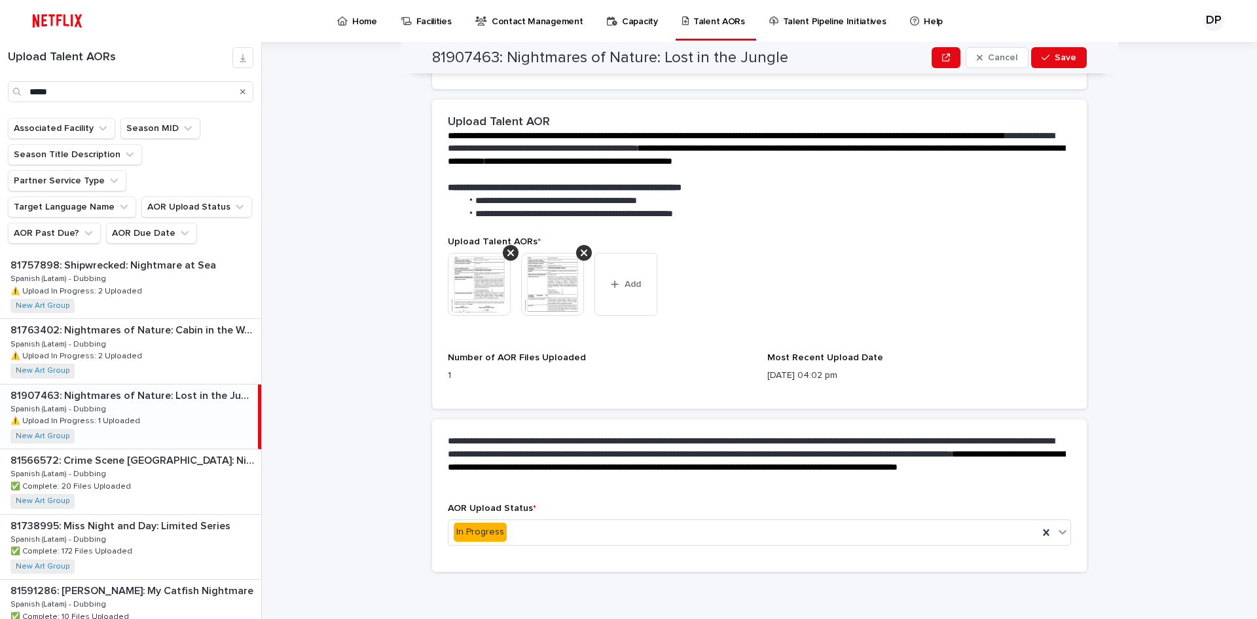
scroll to position [0, 0]
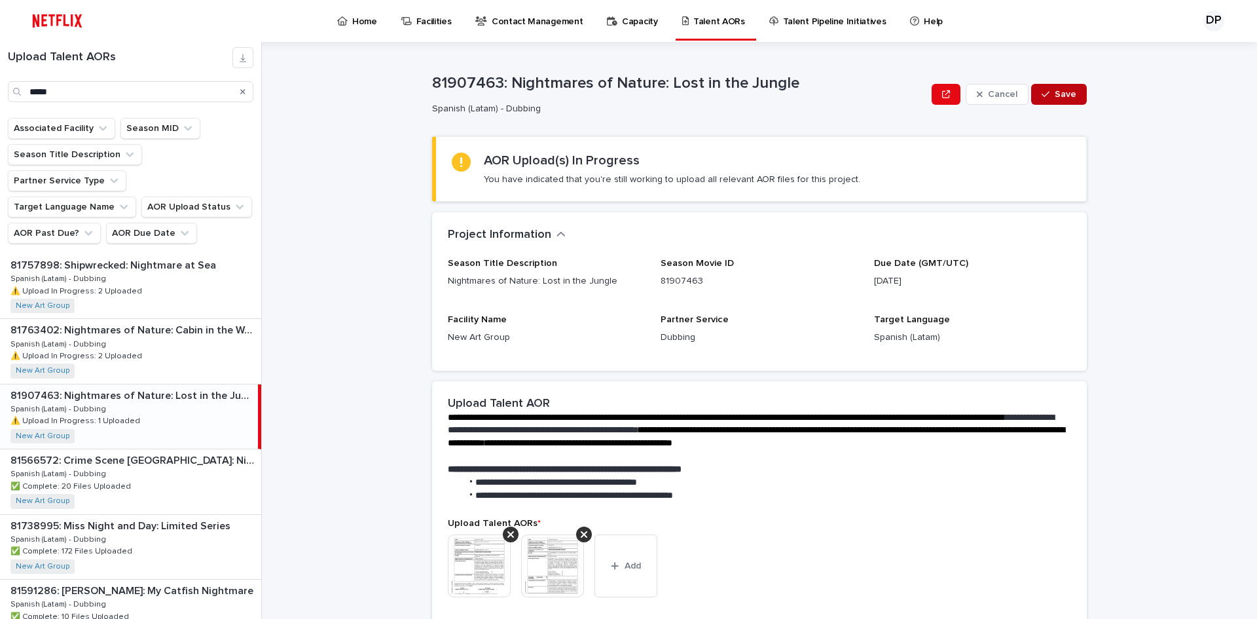
click at [1075, 85] on button "Save" at bounding box center [1059, 94] width 56 height 21
click at [248, 90] on div "Search" at bounding box center [242, 91] width 21 height 21
click at [241, 90] on icon "Search" at bounding box center [242, 91] width 5 height 5
click at [139, 94] on input "Search" at bounding box center [131, 91] width 246 height 21
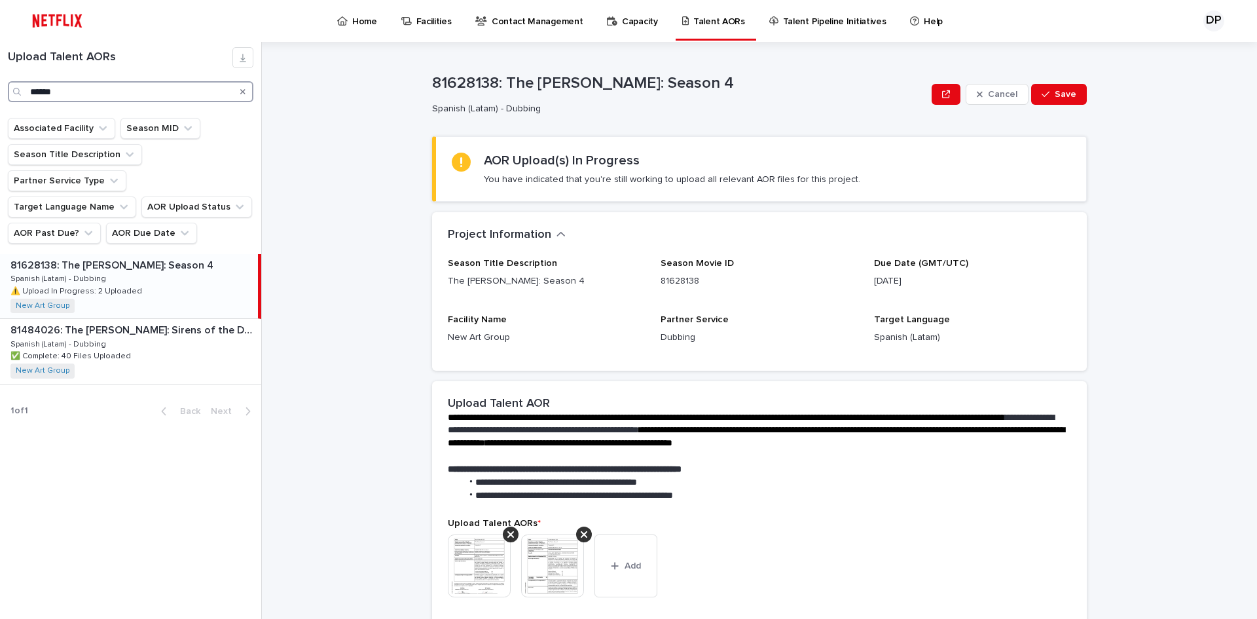
type input "******"
click at [147, 258] on div "81628138: The [PERSON_NAME]: Season 4 81628138: The [PERSON_NAME]: Season 4 Spa…" at bounding box center [129, 286] width 258 height 64
drag, startPoint x: 506, startPoint y: 80, endPoint x: 678, endPoint y: 86, distance: 173.0
click at [678, 86] on p "81628138: The [PERSON_NAME]: Season 4" at bounding box center [679, 83] width 494 height 19
copy p "The [PERSON_NAME]: Season 4"
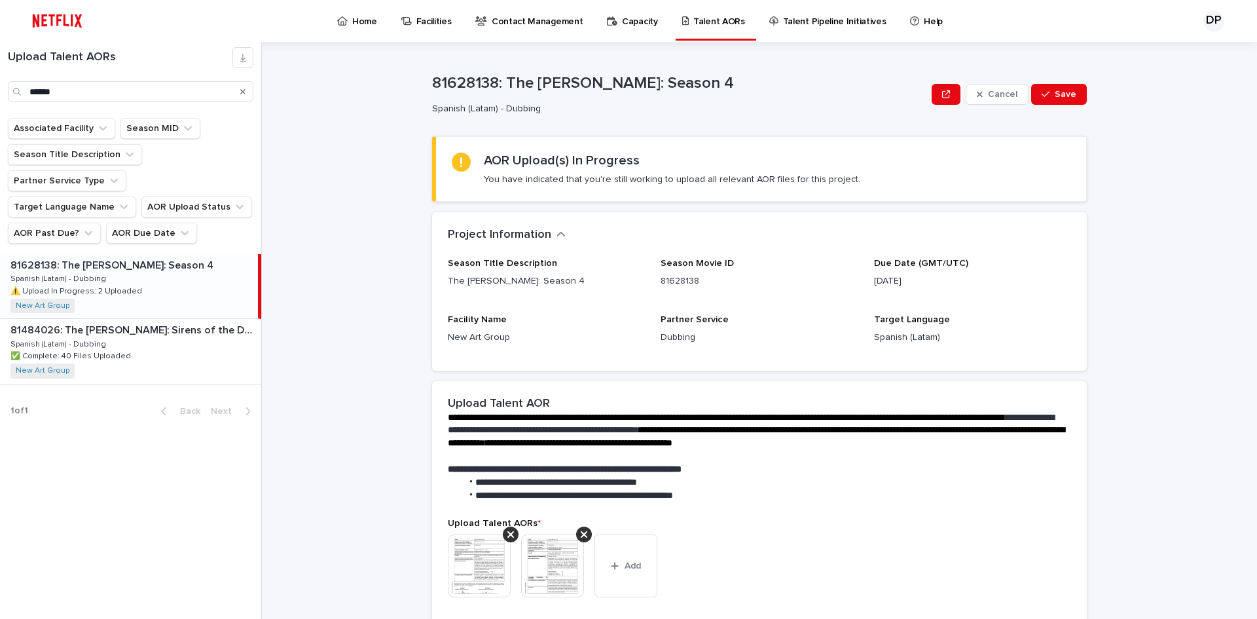
click at [680, 100] on div "81628138: The [PERSON_NAME]: Season 4 Spanish (Latam) - Dubbing" at bounding box center [679, 94] width 494 height 41
drag, startPoint x: 506, startPoint y: 77, endPoint x: 770, endPoint y: 83, distance: 264.0
click at [770, 83] on p "81628138: The [PERSON_NAME]: Season 4" at bounding box center [679, 83] width 494 height 19
copy p "The [PERSON_NAME]: Season 4"
click at [770, 100] on div "81628138: The [PERSON_NAME]: Season 4 Spanish (Latam) - Dubbing" at bounding box center [679, 94] width 494 height 41
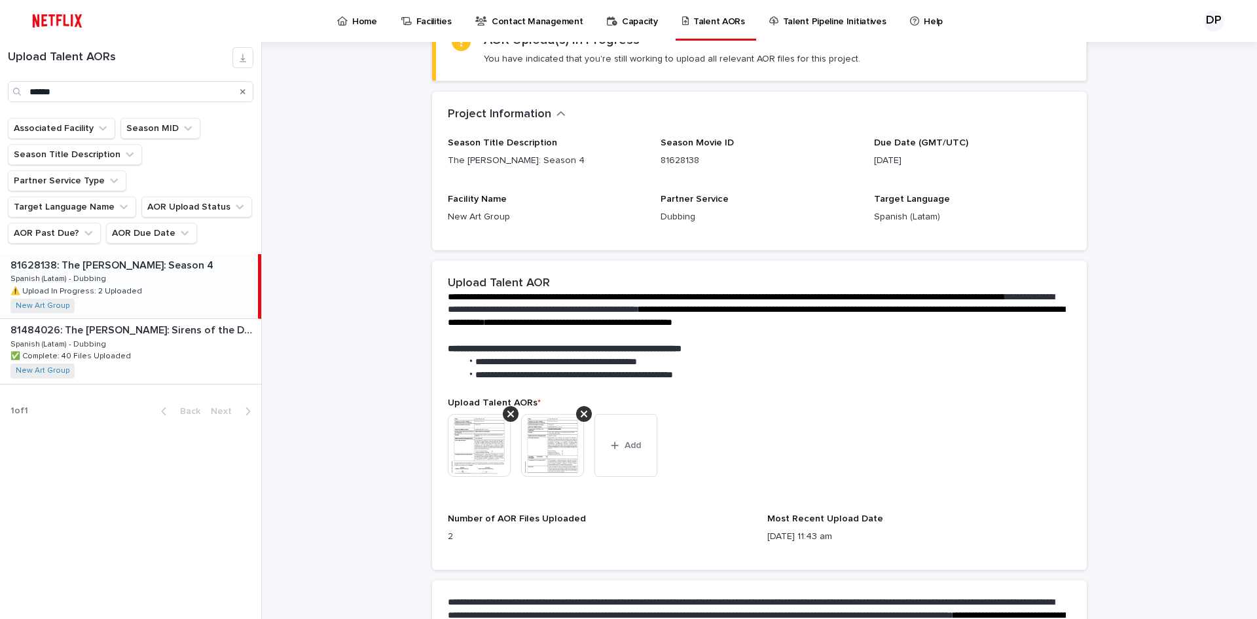
scroll to position [218, 0]
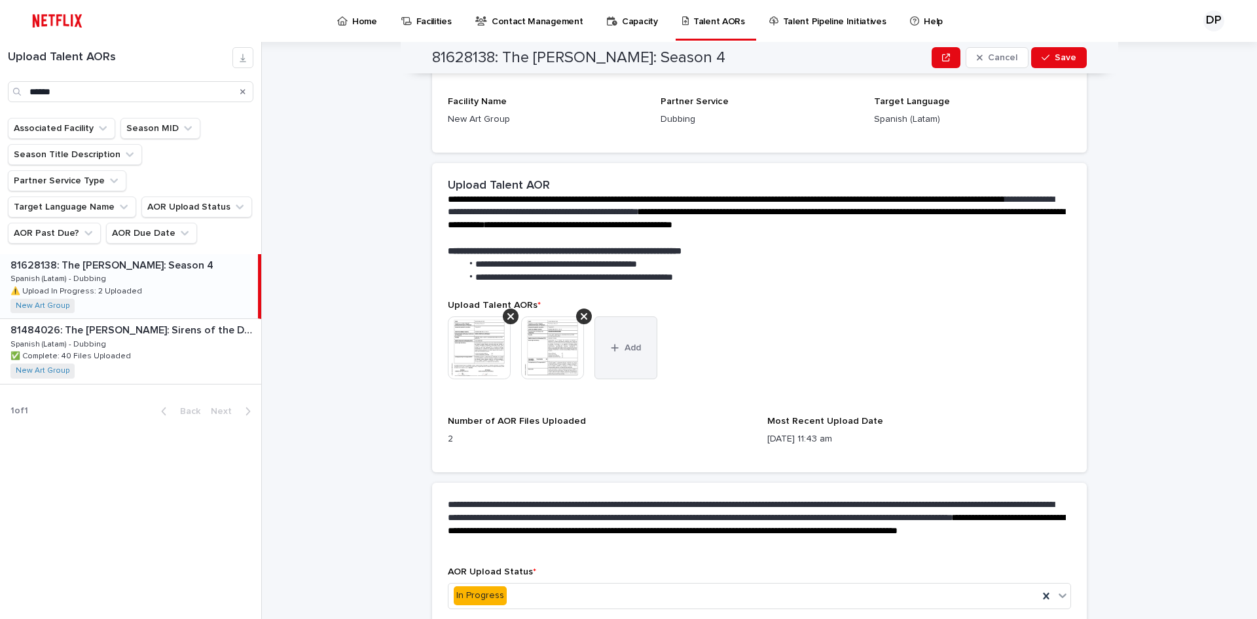
click at [620, 368] on button "Add" at bounding box center [626, 347] width 63 height 63
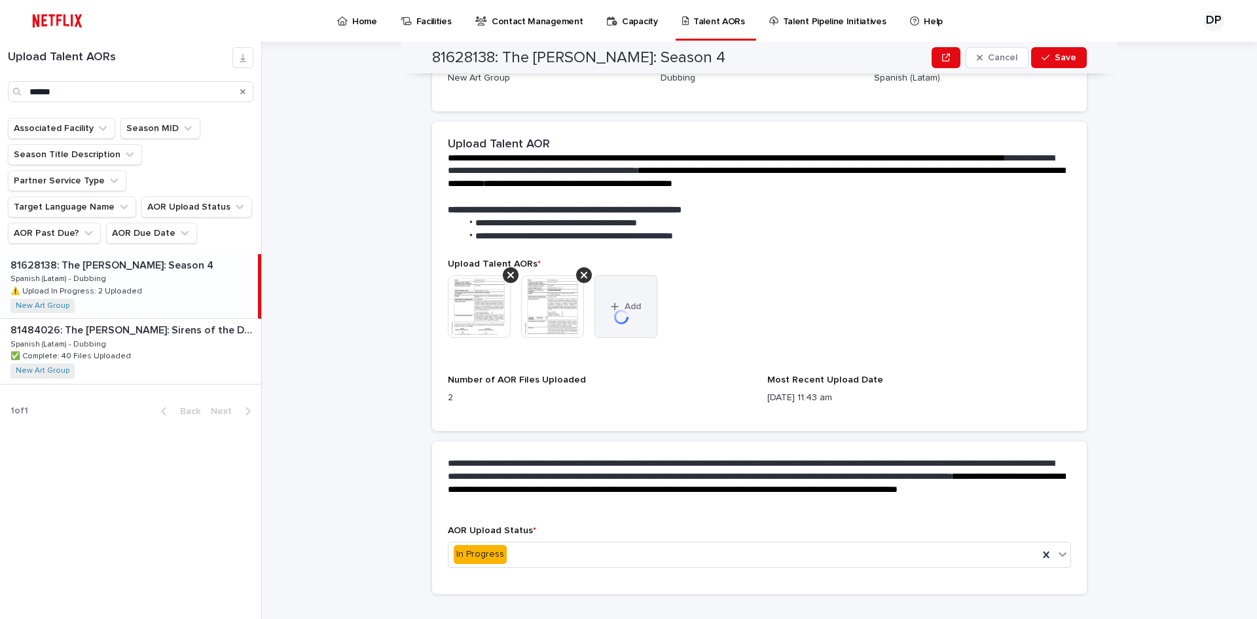
scroll to position [282, 0]
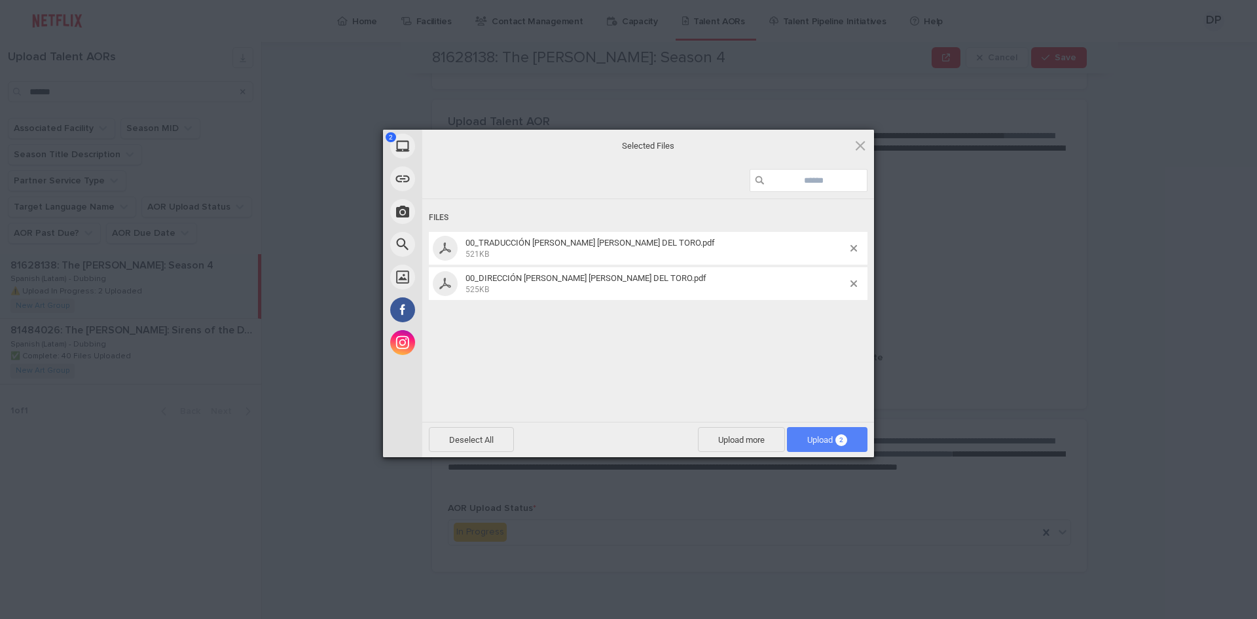
click at [821, 437] on span "Upload 2" at bounding box center [827, 440] width 40 height 10
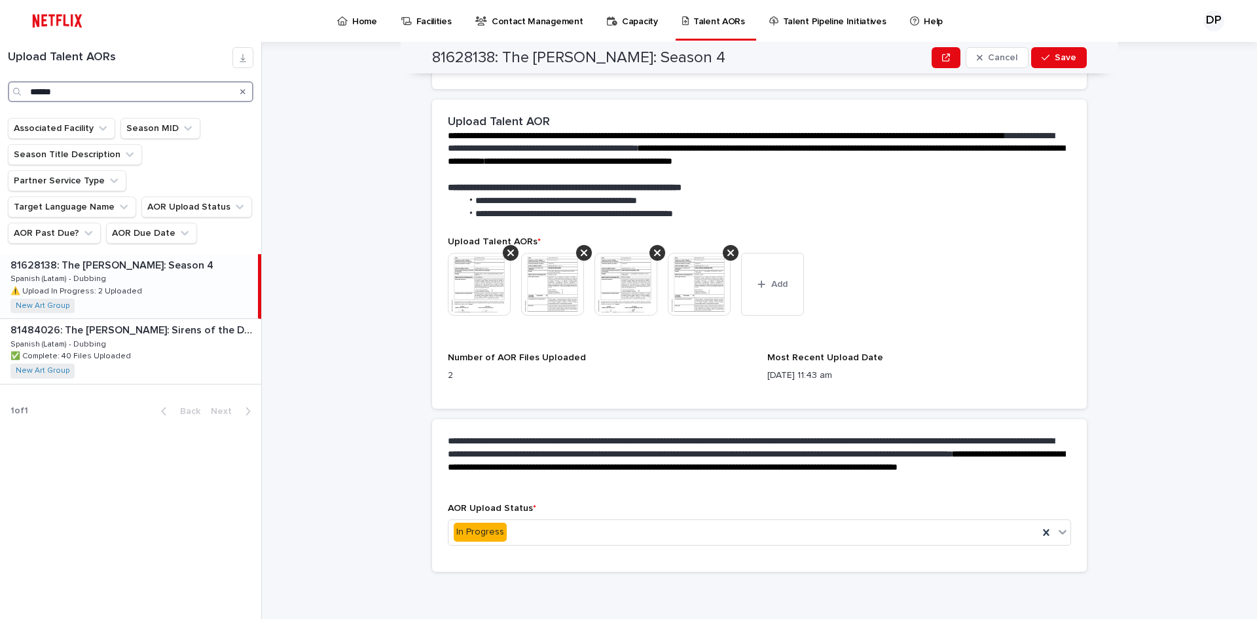
click at [153, 91] on input "******" at bounding box center [131, 91] width 246 height 21
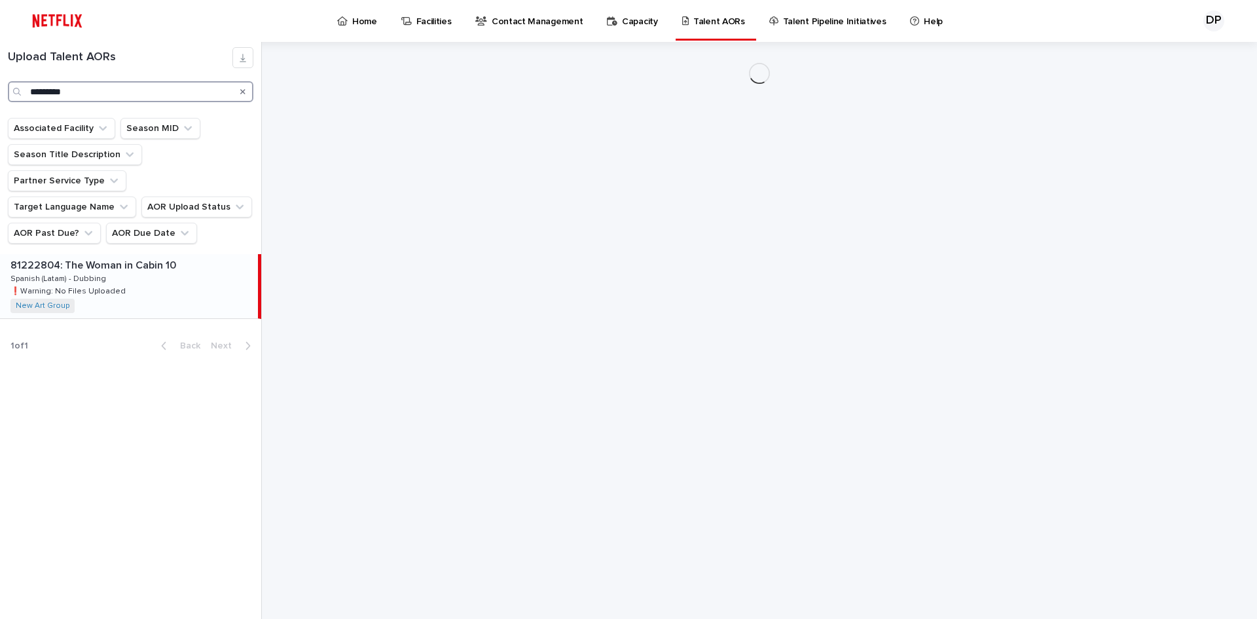
type input "*********"
click at [153, 257] on p "81222804: The Woman in Cabin 10" at bounding box center [94, 264] width 168 height 15
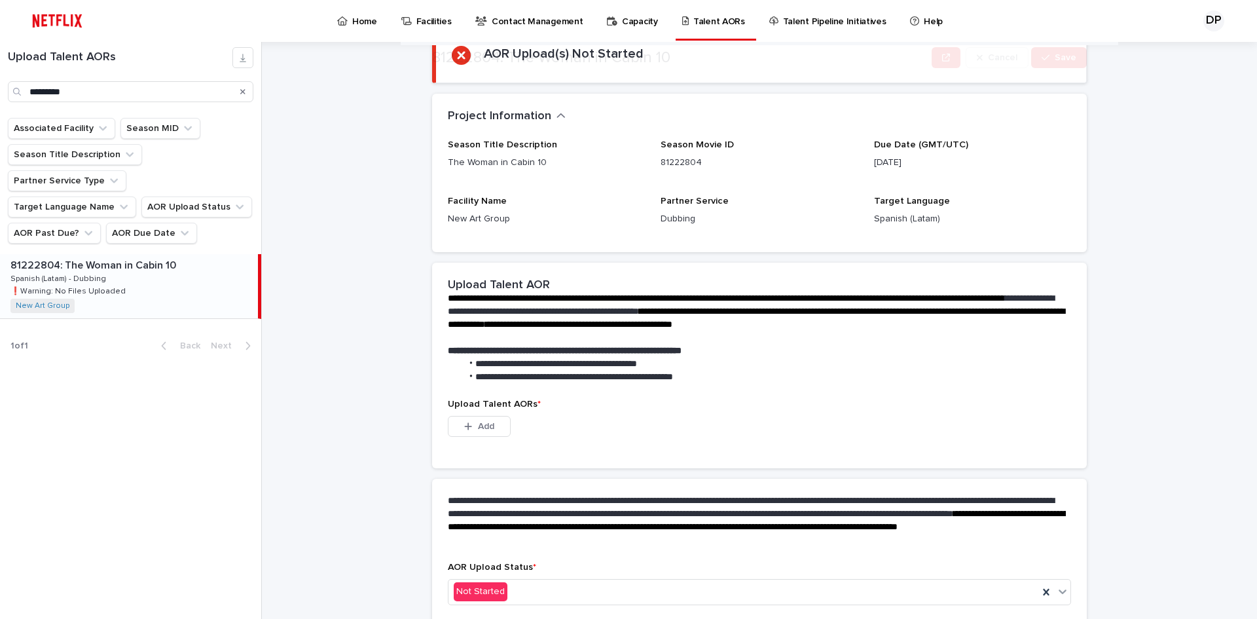
scroll to position [166, 0]
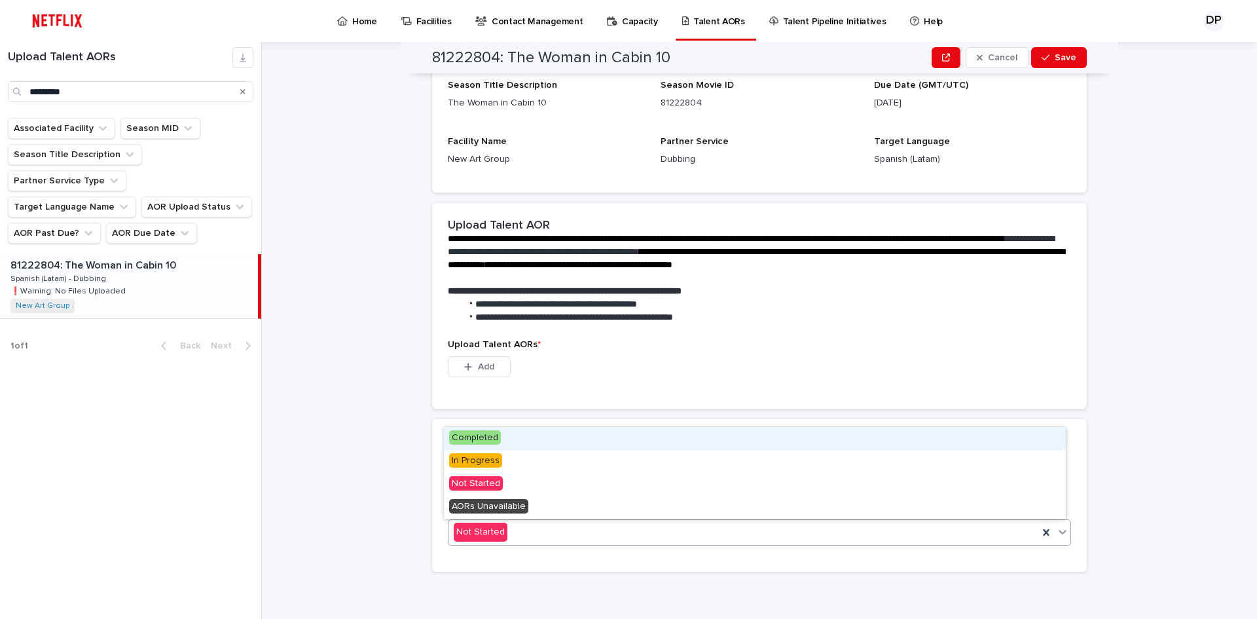
click at [527, 521] on div "Not Started" at bounding box center [744, 532] width 590 height 22
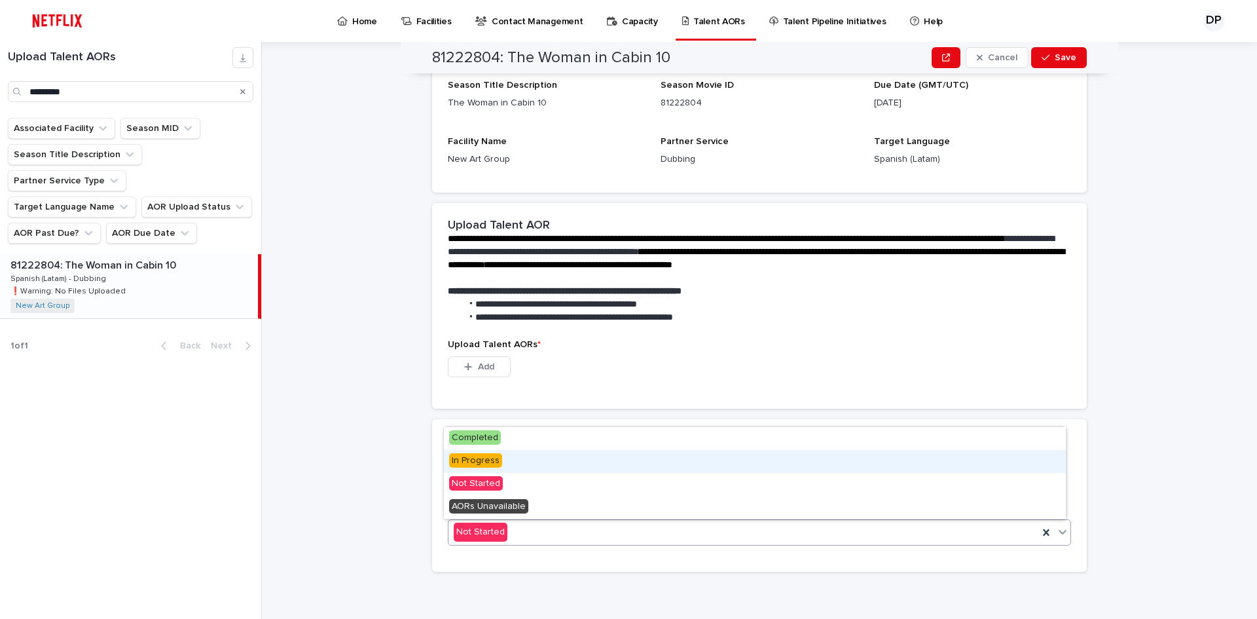
click at [484, 466] on span "In Progress" at bounding box center [475, 460] width 53 height 14
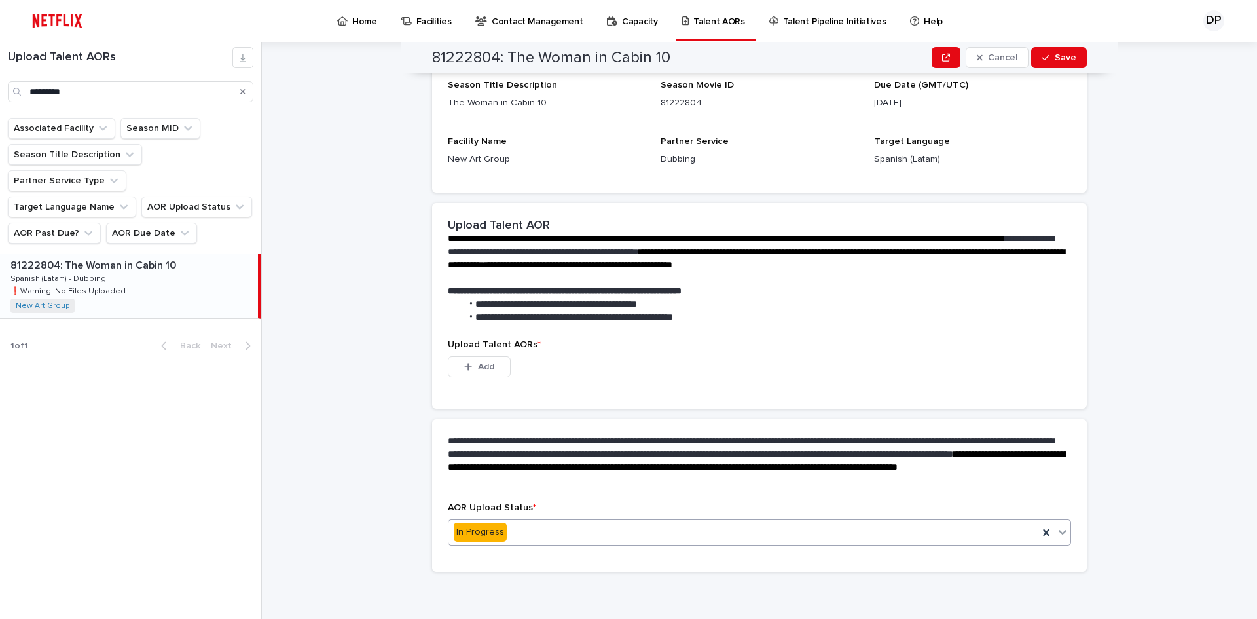
scroll to position [102, 0]
click at [483, 375] on button "Add" at bounding box center [479, 366] width 63 height 21
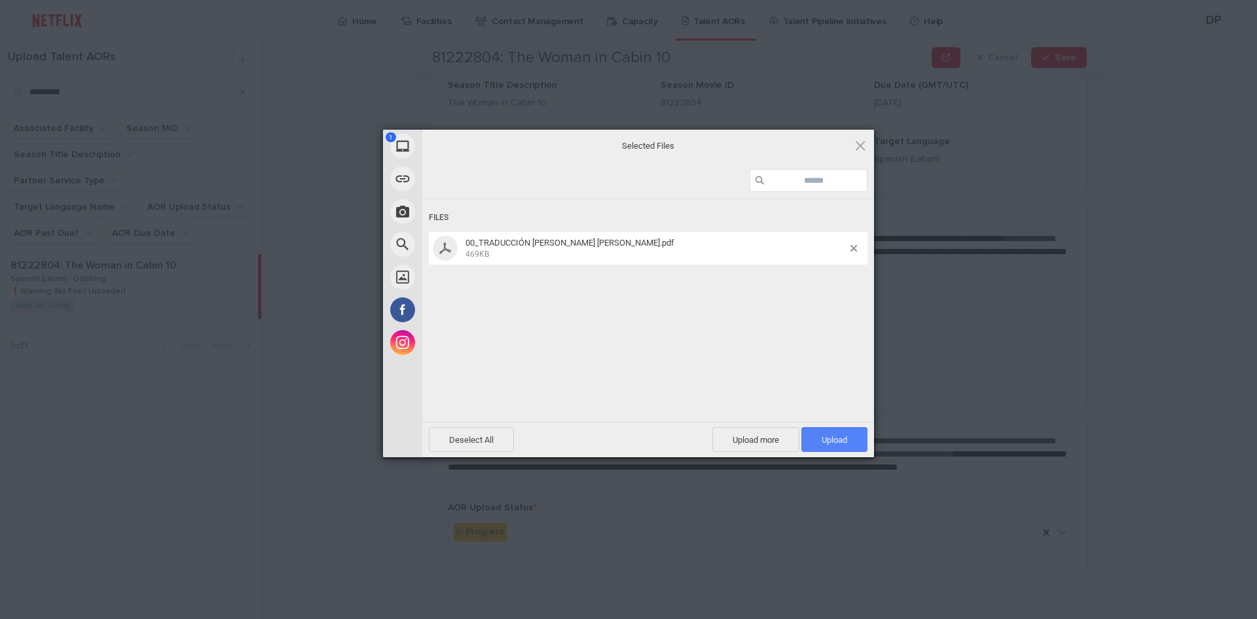
click at [835, 436] on span "Upload 1" at bounding box center [835, 440] width 26 height 10
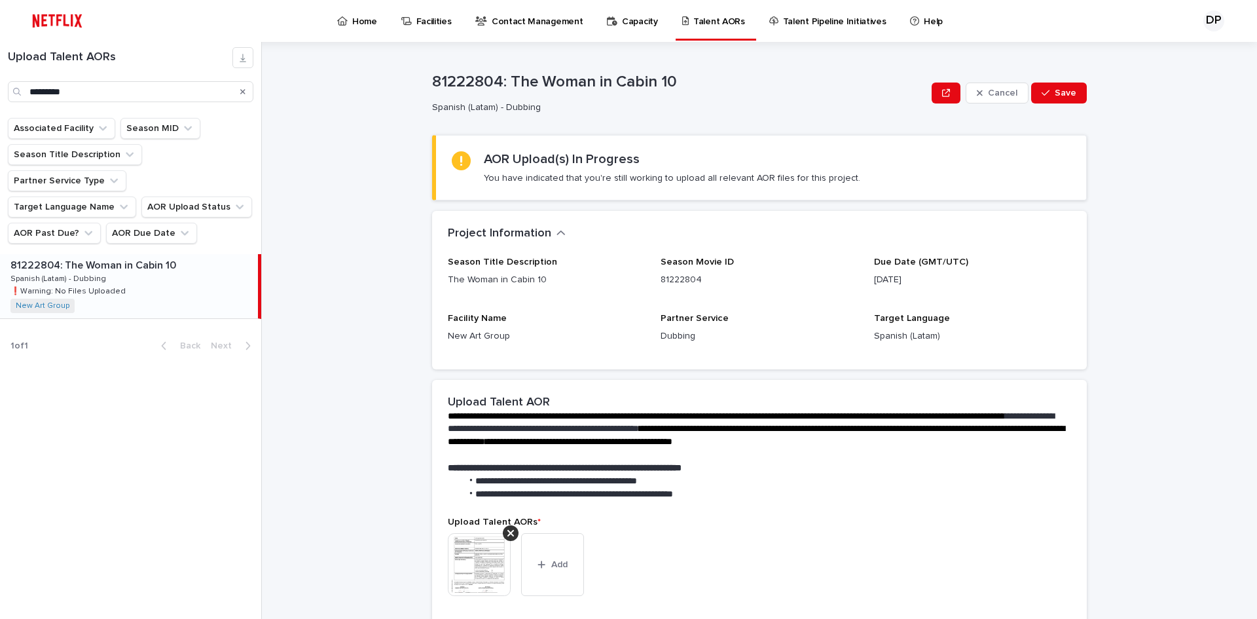
scroll to position [0, 0]
click at [1075, 93] on button "Save" at bounding box center [1059, 94] width 56 height 21
drag, startPoint x: 242, startPoint y: 92, endPoint x: 183, endPoint y: 93, distance: 58.3
click at [242, 92] on icon "Search" at bounding box center [242, 92] width 5 height 8
click at [141, 93] on input "Search" at bounding box center [131, 91] width 246 height 21
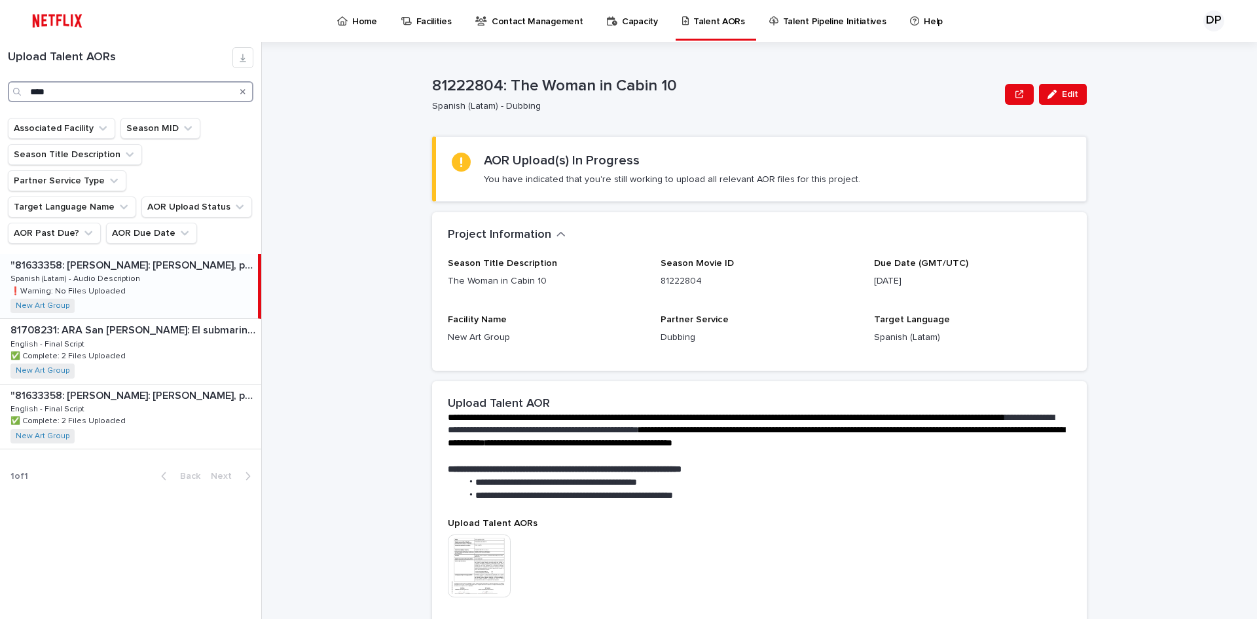
type input "****"
click at [151, 257] on div ""81633358: [PERSON_NAME]: [PERSON_NAME], puedo y quiero: Limited Series" "81633…" at bounding box center [129, 286] width 258 height 64
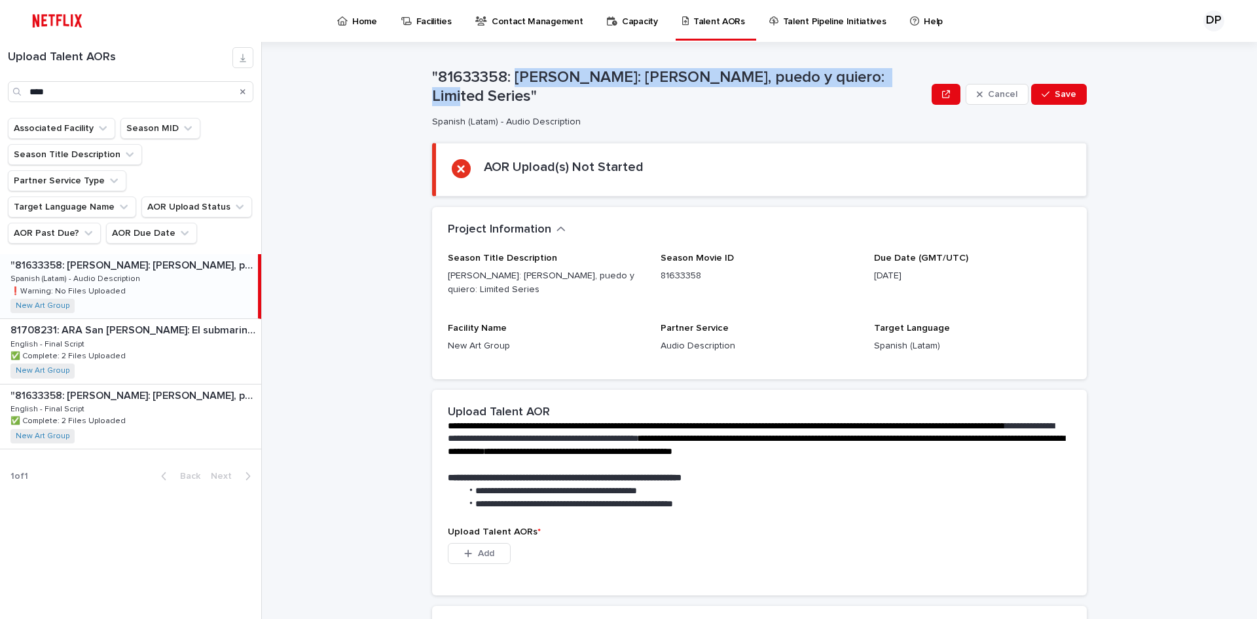
drag, startPoint x: 513, startPoint y: 84, endPoint x: 864, endPoint y: 88, distance: 351.1
click at [864, 88] on p ""81633358: [PERSON_NAME]: [PERSON_NAME], puedo y quiero: Limited Series"" at bounding box center [679, 87] width 494 height 38
copy p "[PERSON_NAME]: [PERSON_NAME], puedo y quiero: Limited Series"
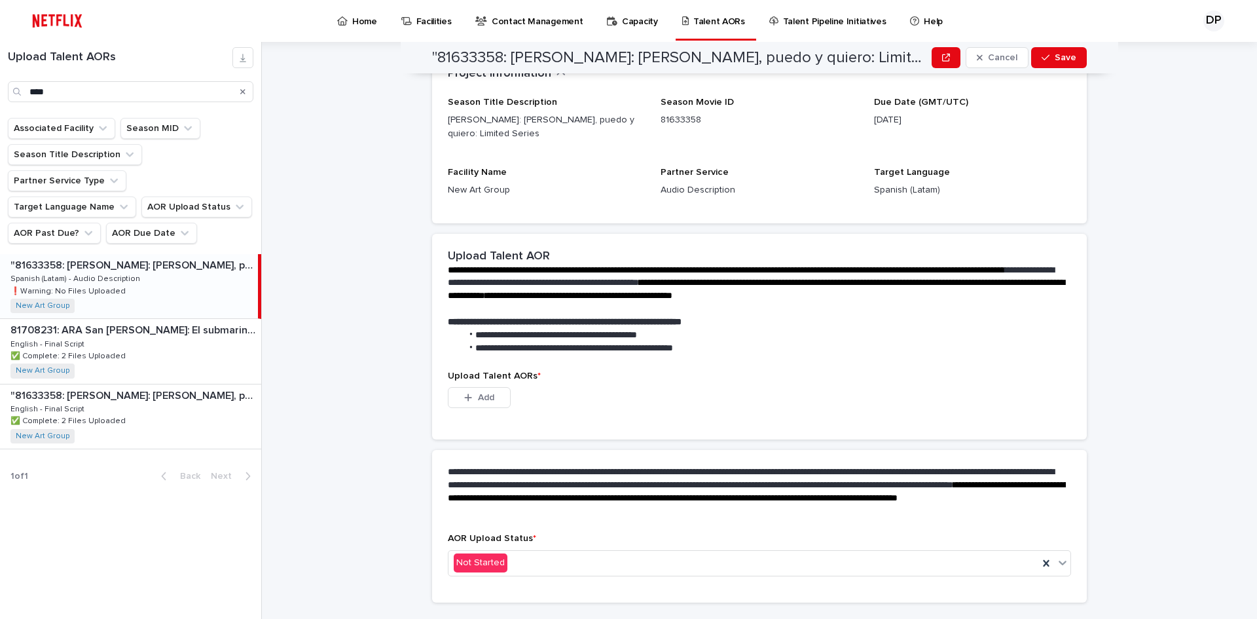
scroll to position [180, 0]
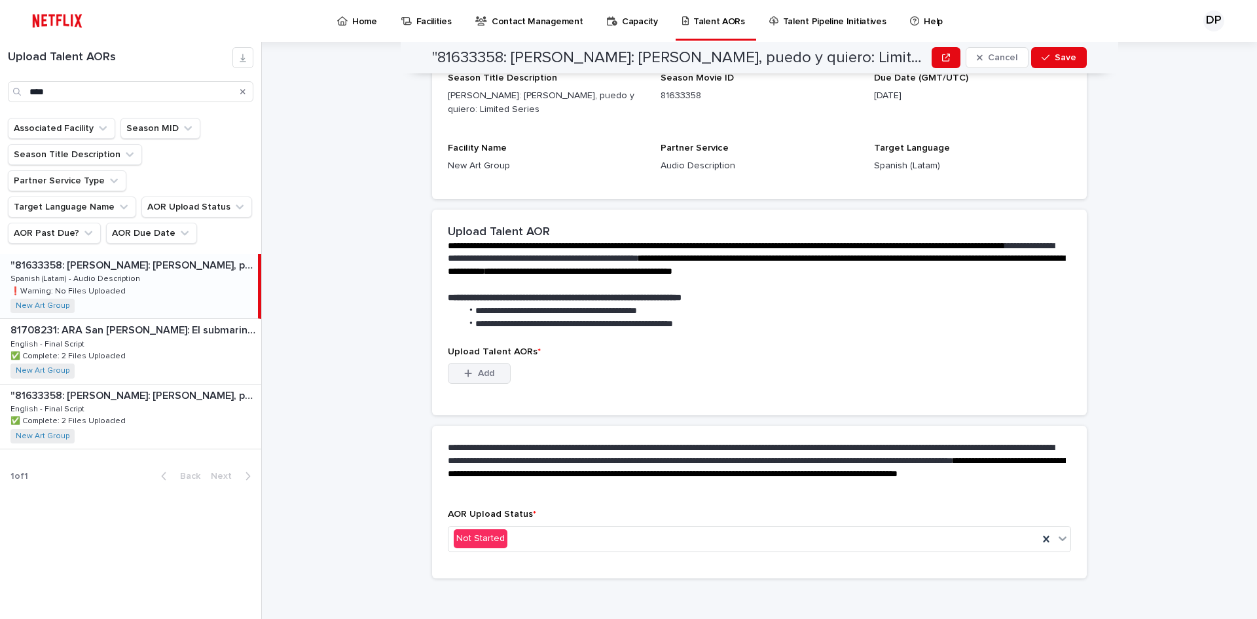
click at [493, 370] on button "Add" at bounding box center [479, 373] width 63 height 21
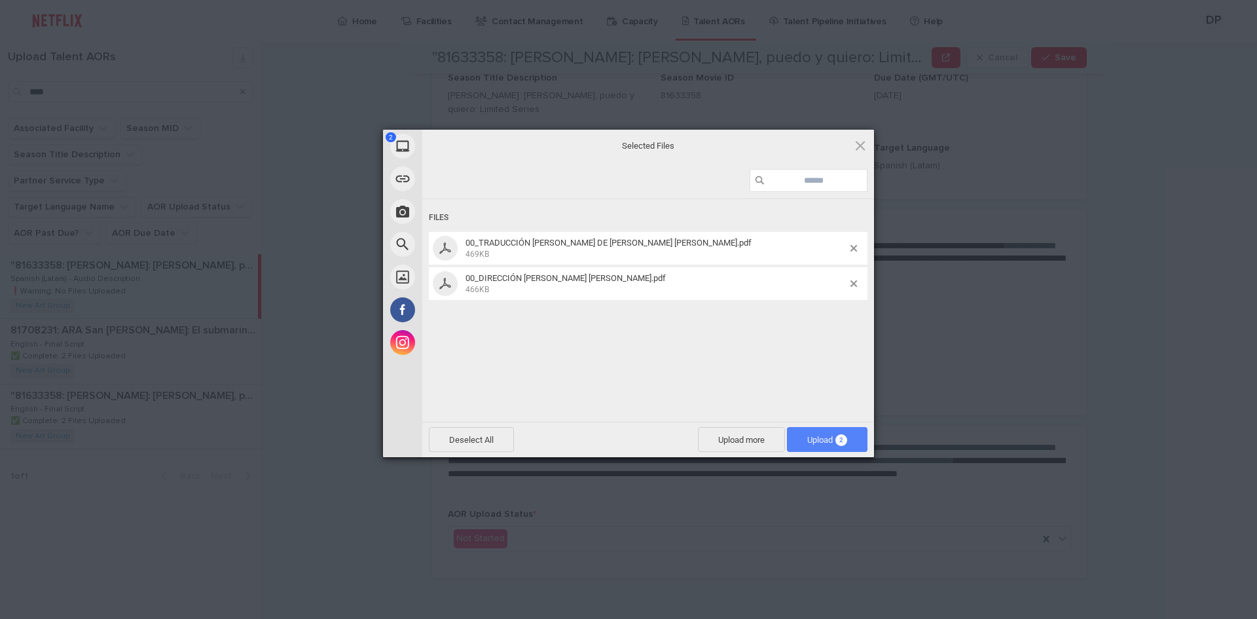
click at [825, 445] on span "Upload 2" at bounding box center [827, 439] width 81 height 25
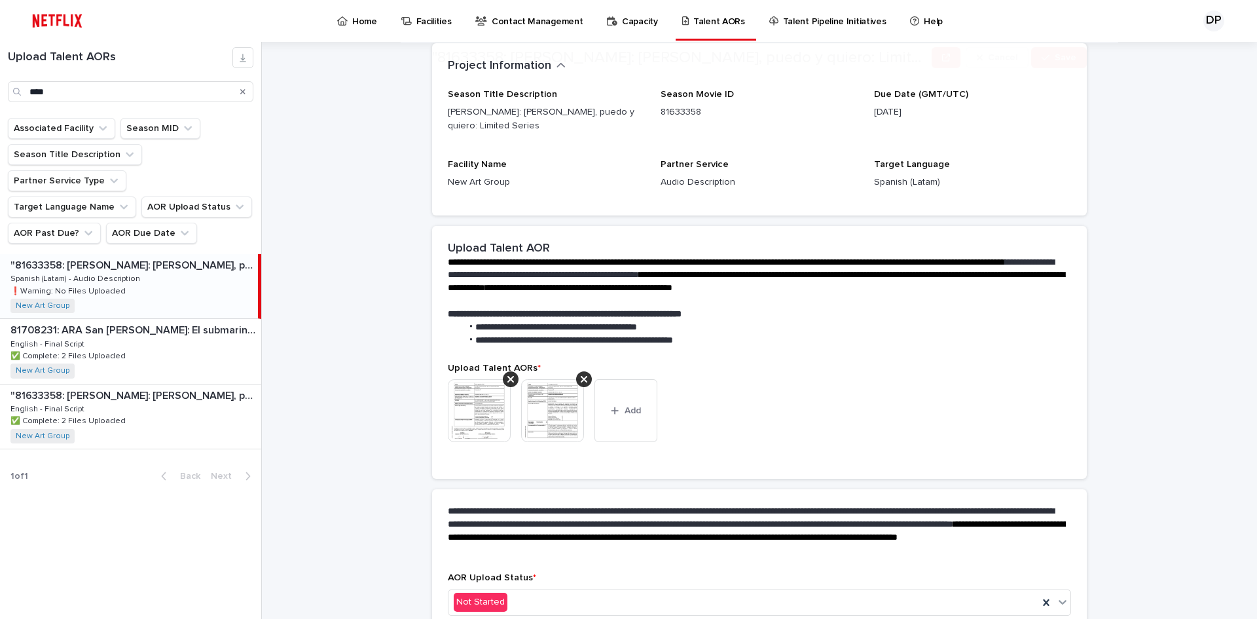
scroll to position [163, 0]
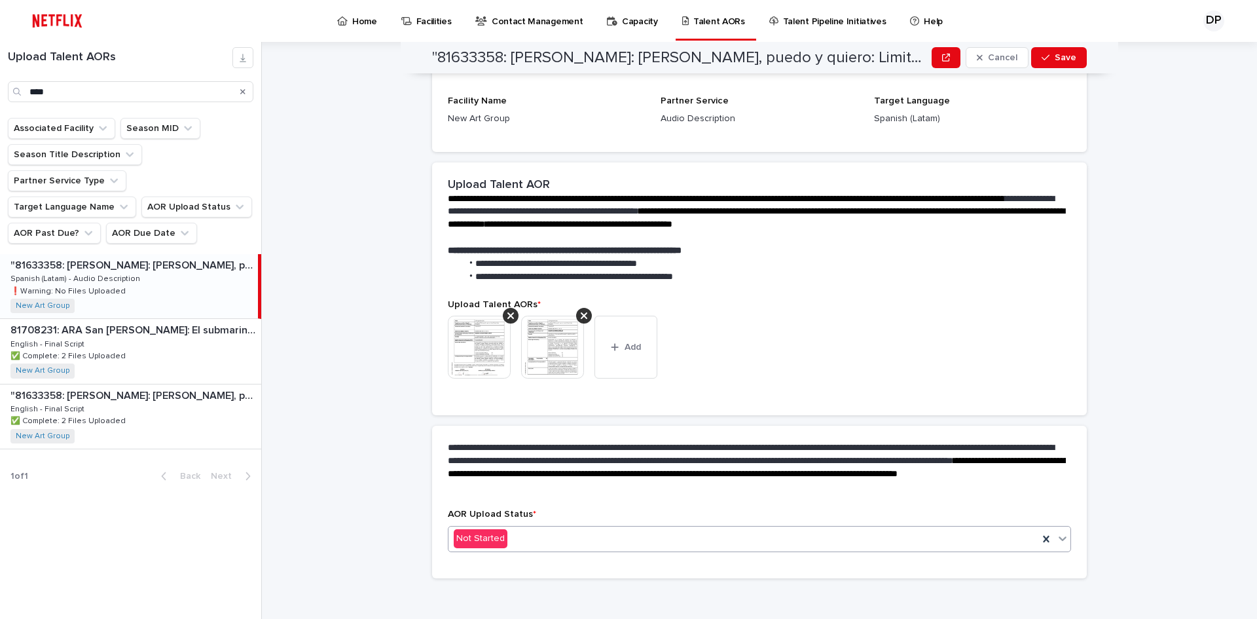
click at [551, 528] on div "Not Started" at bounding box center [744, 539] width 590 height 22
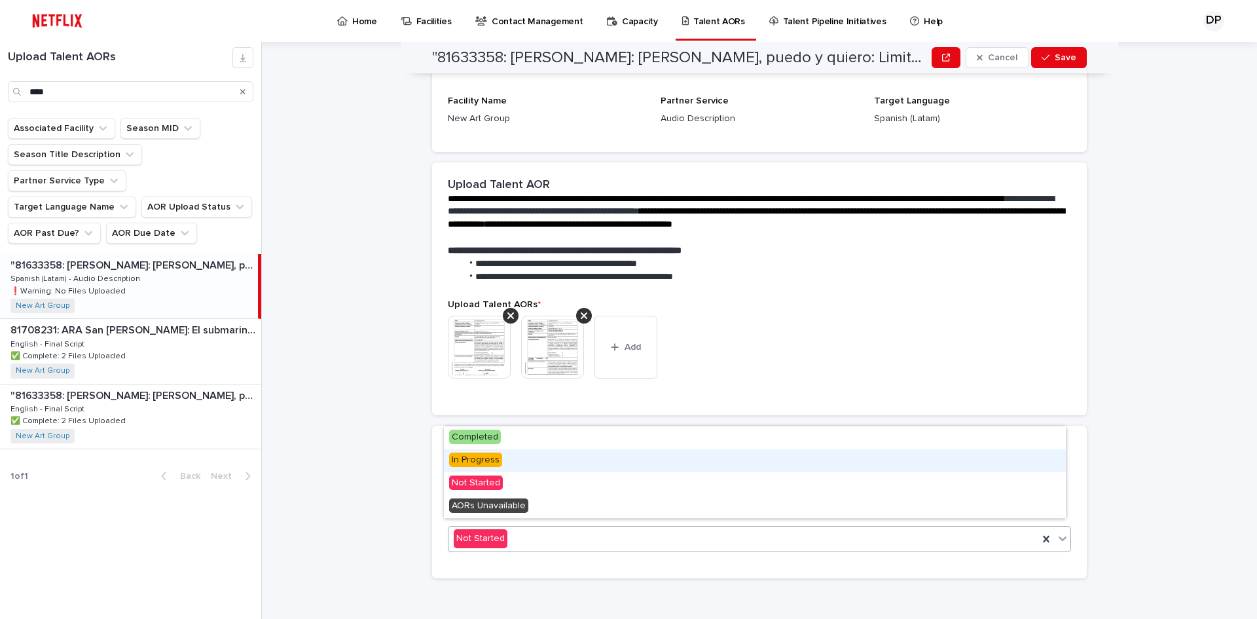
click at [481, 460] on span "In Progress" at bounding box center [475, 460] width 53 height 14
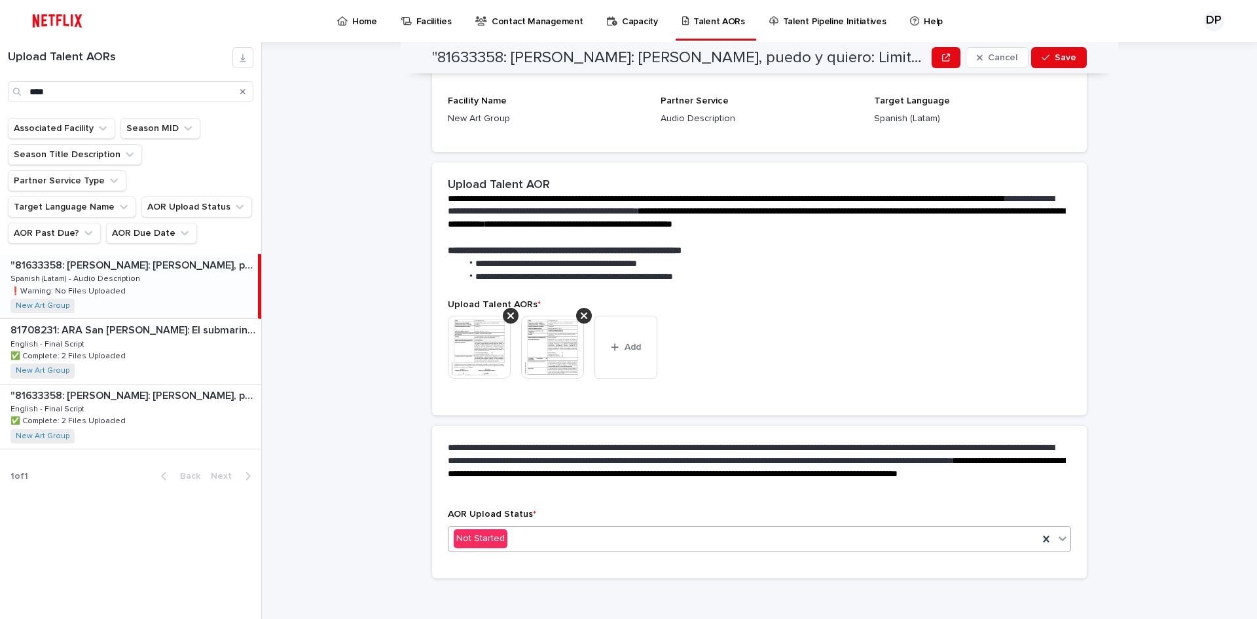
scroll to position [201, 0]
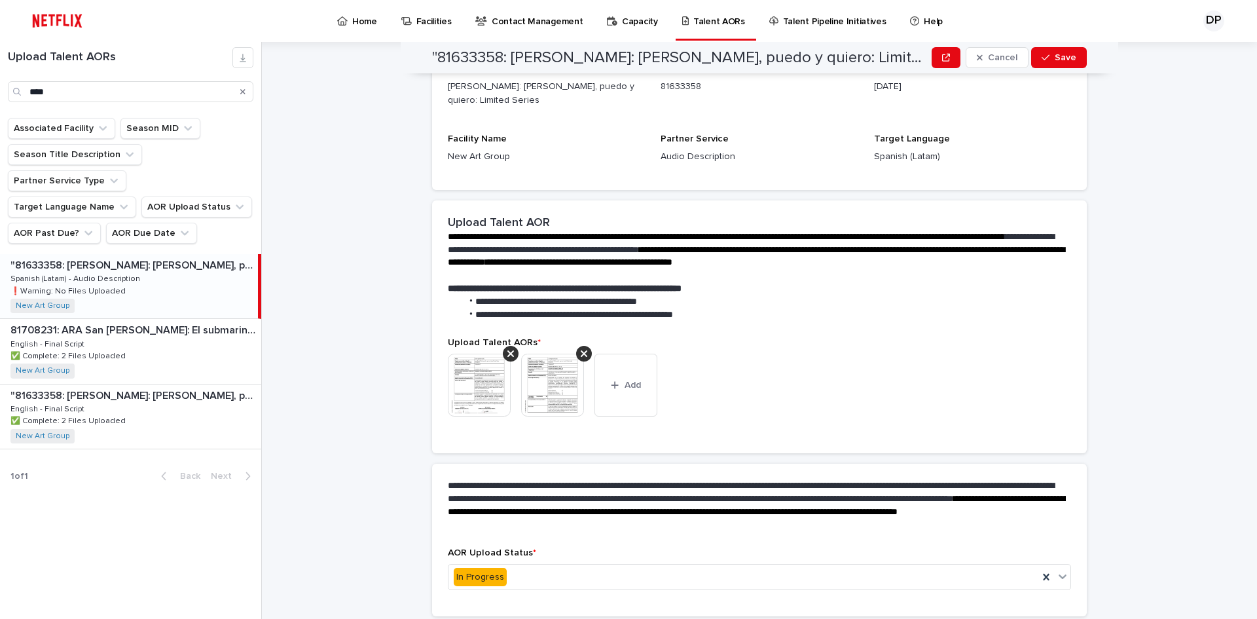
click at [1054, 419] on div "This file cannot be opened Download File Add" at bounding box center [759, 390] width 623 height 73
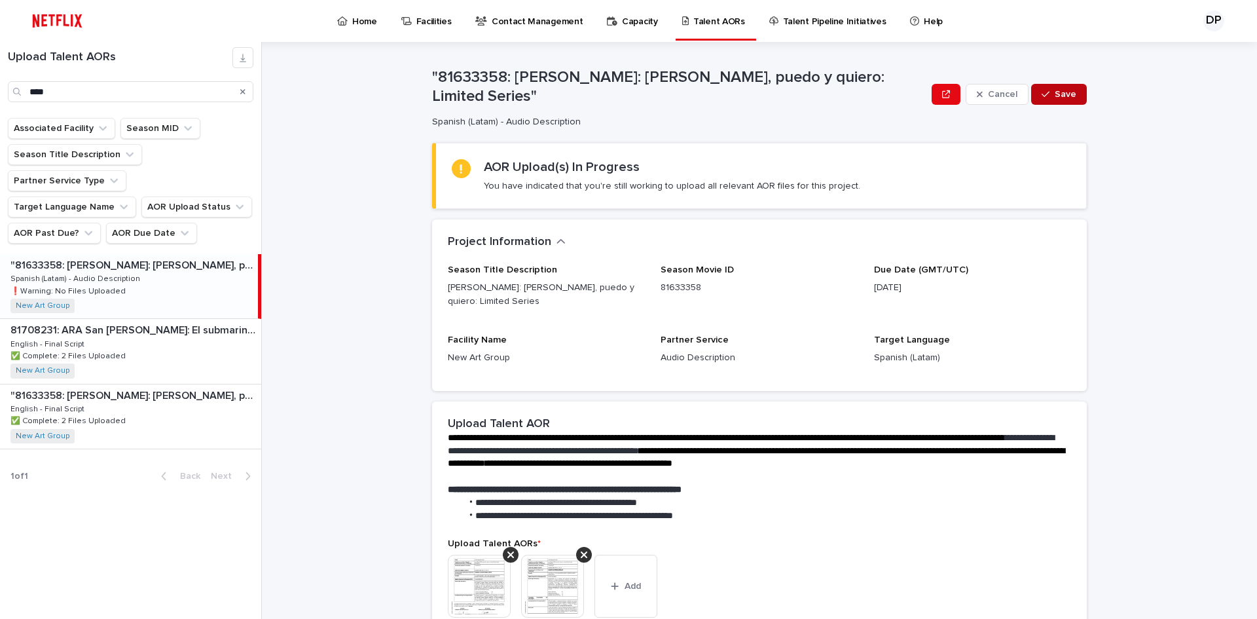
click at [1047, 89] on button "Save" at bounding box center [1059, 94] width 56 height 21
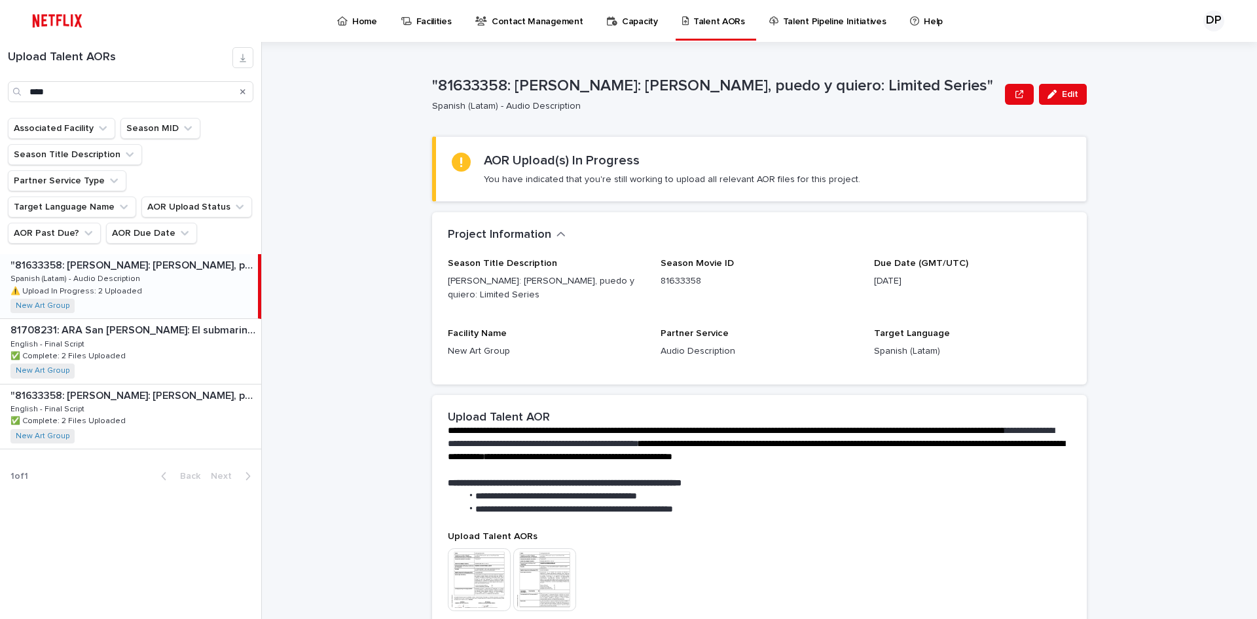
click at [241, 92] on icon "Search" at bounding box center [242, 92] width 5 height 8
click at [198, 98] on input "****" at bounding box center [131, 91] width 246 height 21
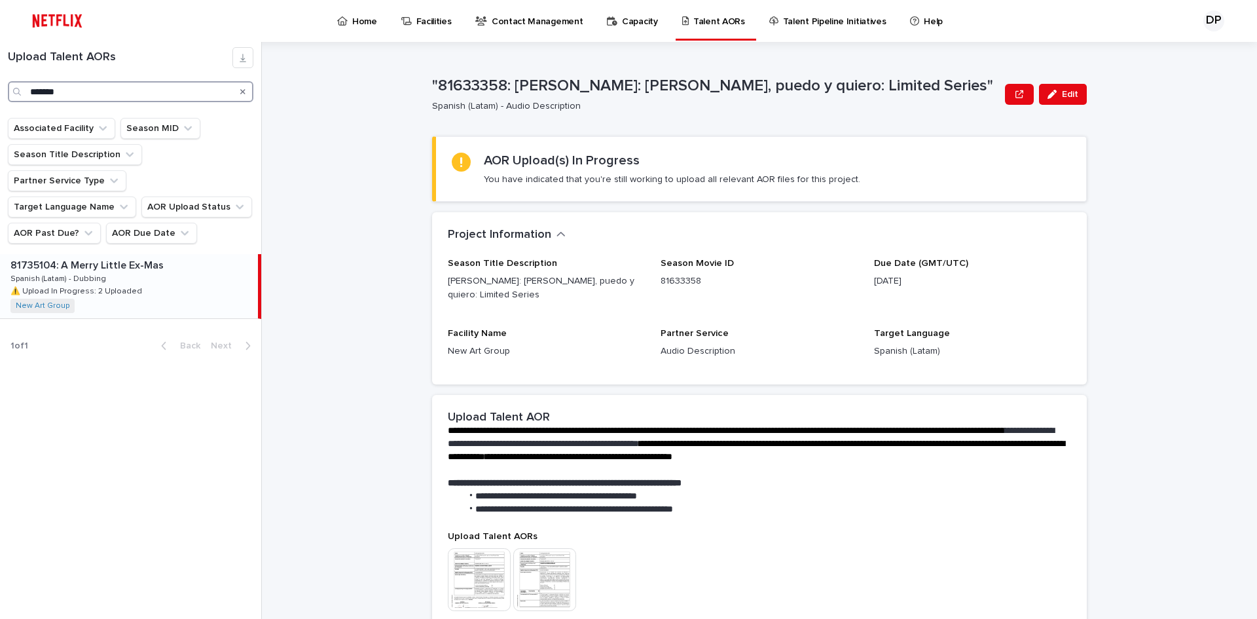
type input "*******"
click at [200, 259] on p at bounding box center [131, 265] width 242 height 12
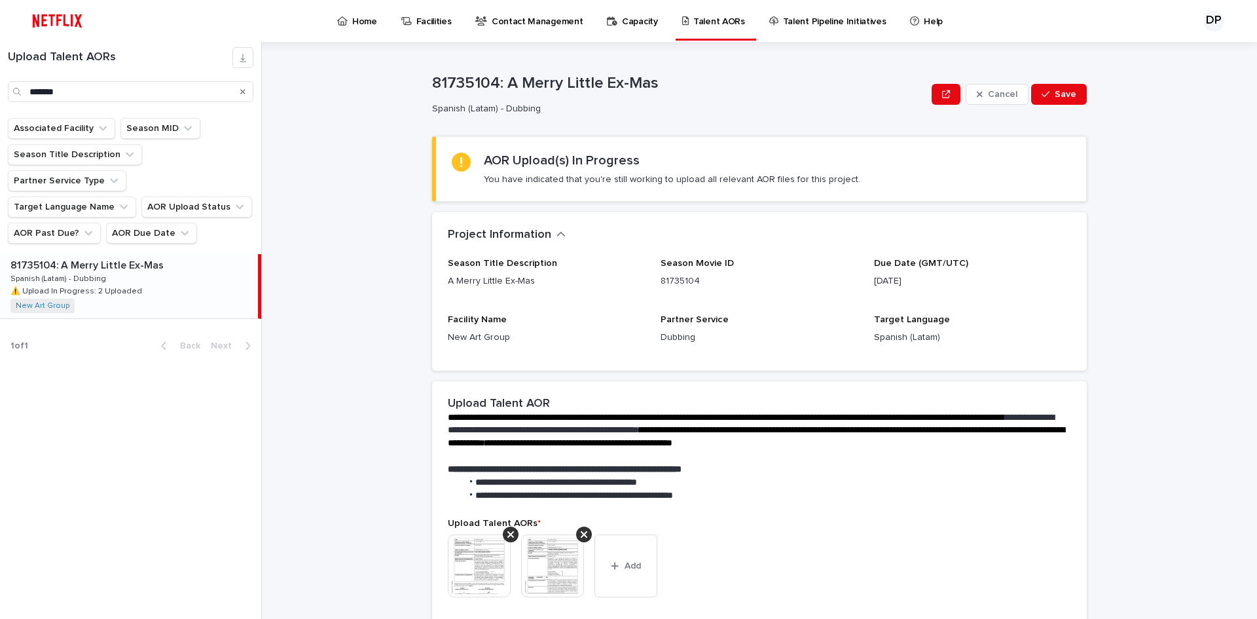
scroll to position [109, 0]
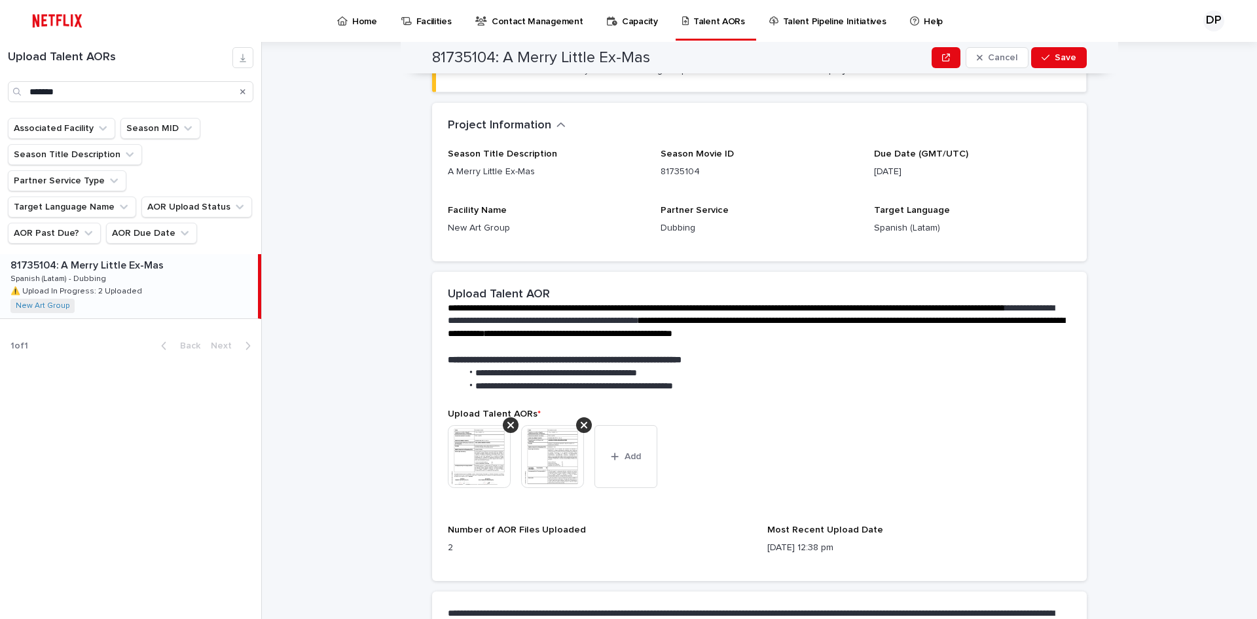
click at [460, 475] on img at bounding box center [479, 456] width 63 height 63
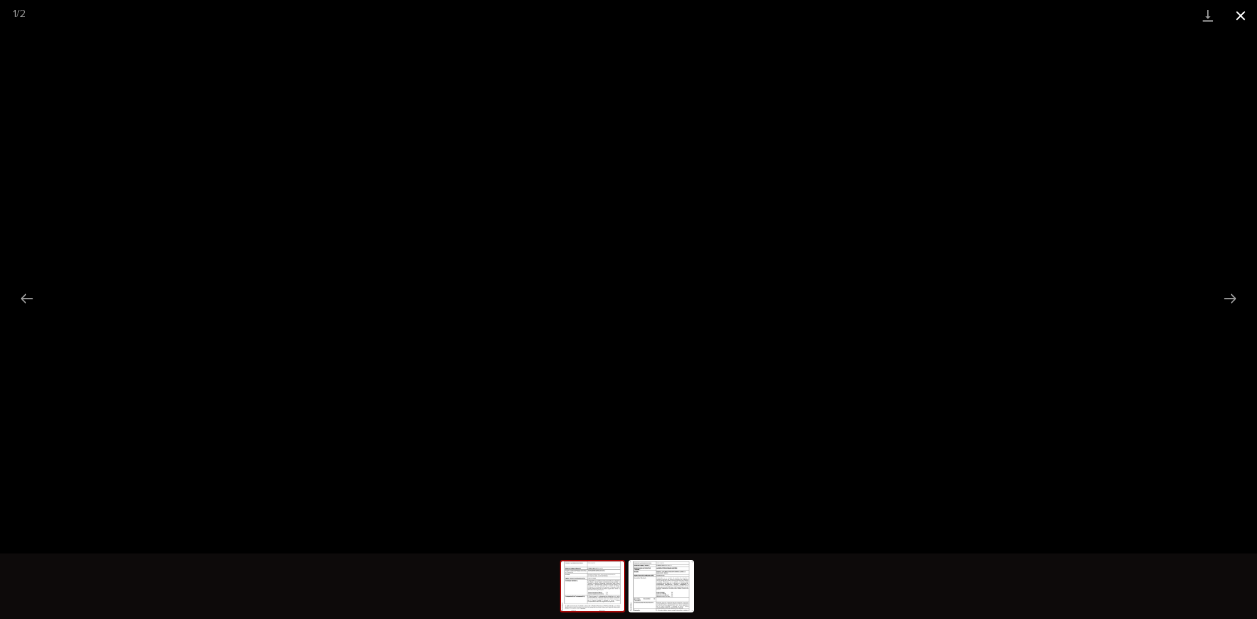
click at [1248, 5] on button "Close gallery" at bounding box center [1241, 15] width 33 height 31
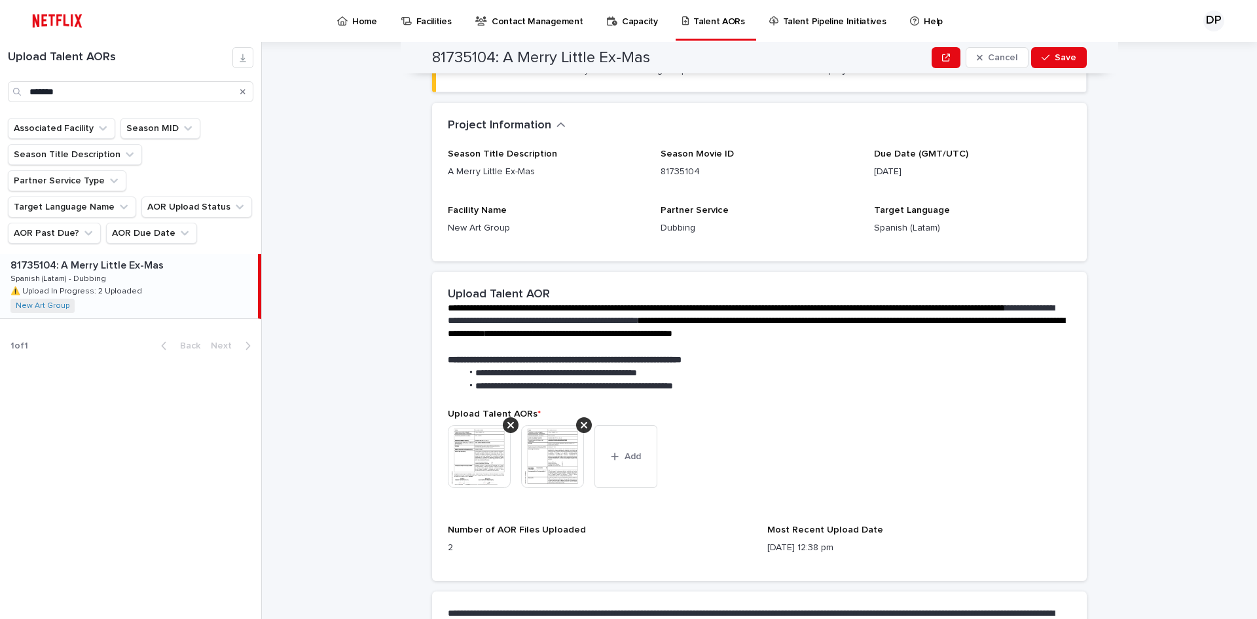
click at [540, 445] on img at bounding box center [552, 456] width 63 height 63
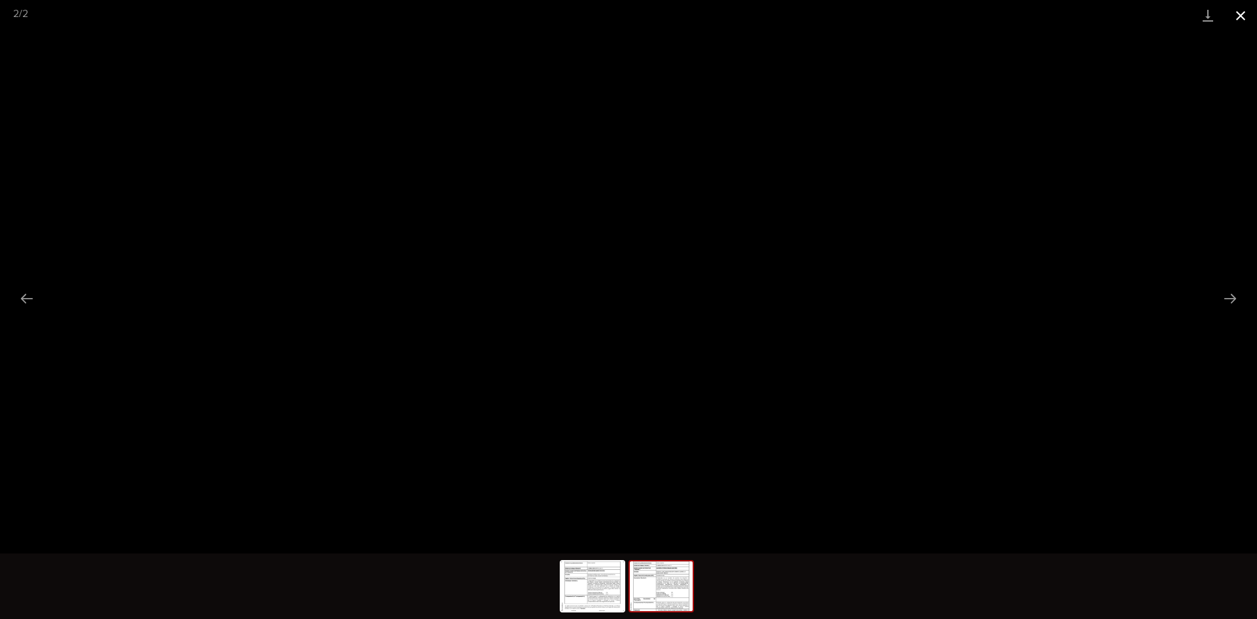
click at [1235, 18] on button "Close gallery" at bounding box center [1241, 15] width 33 height 31
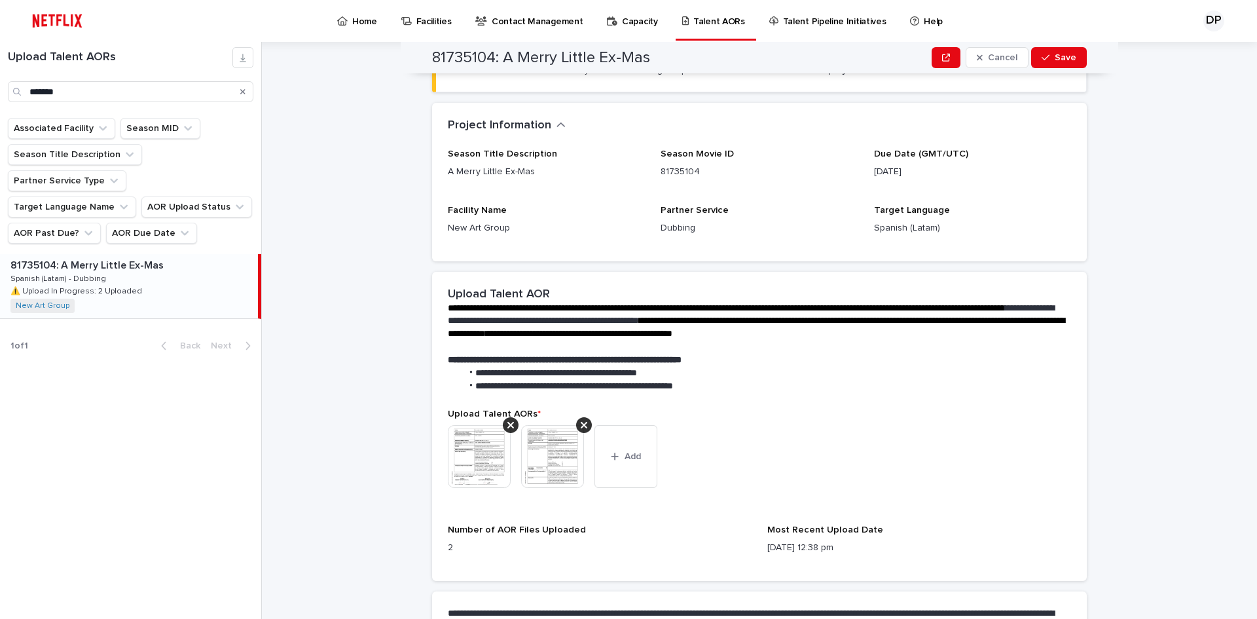
click at [581, 422] on icon at bounding box center [584, 425] width 7 height 10
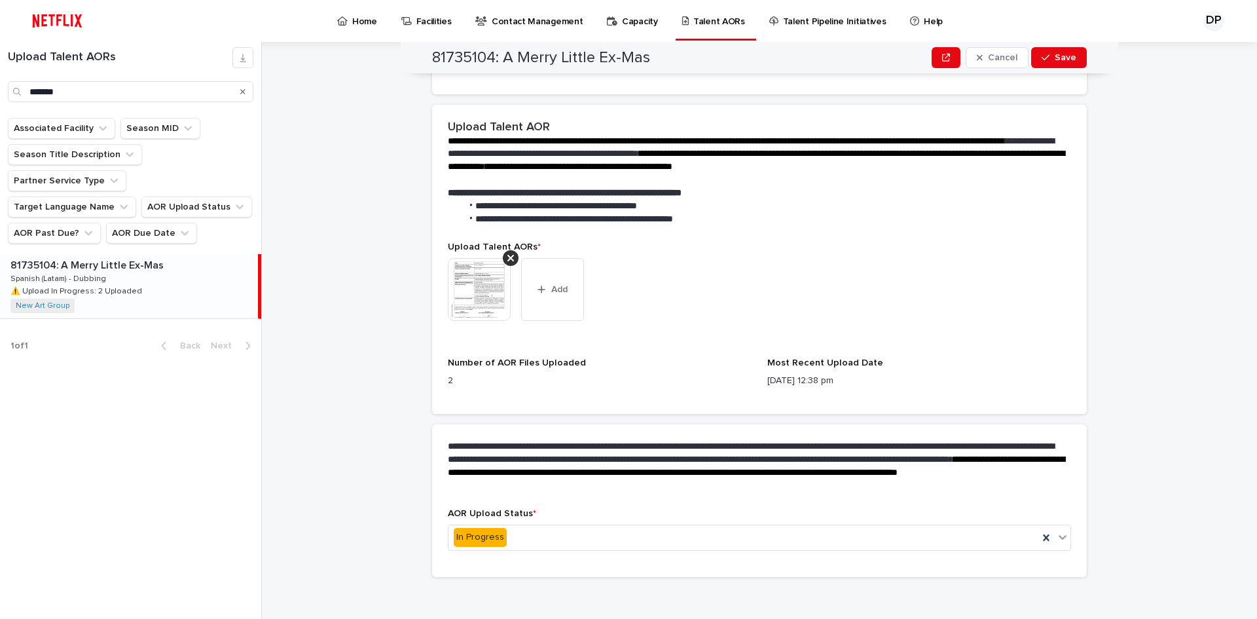
scroll to position [282, 0]
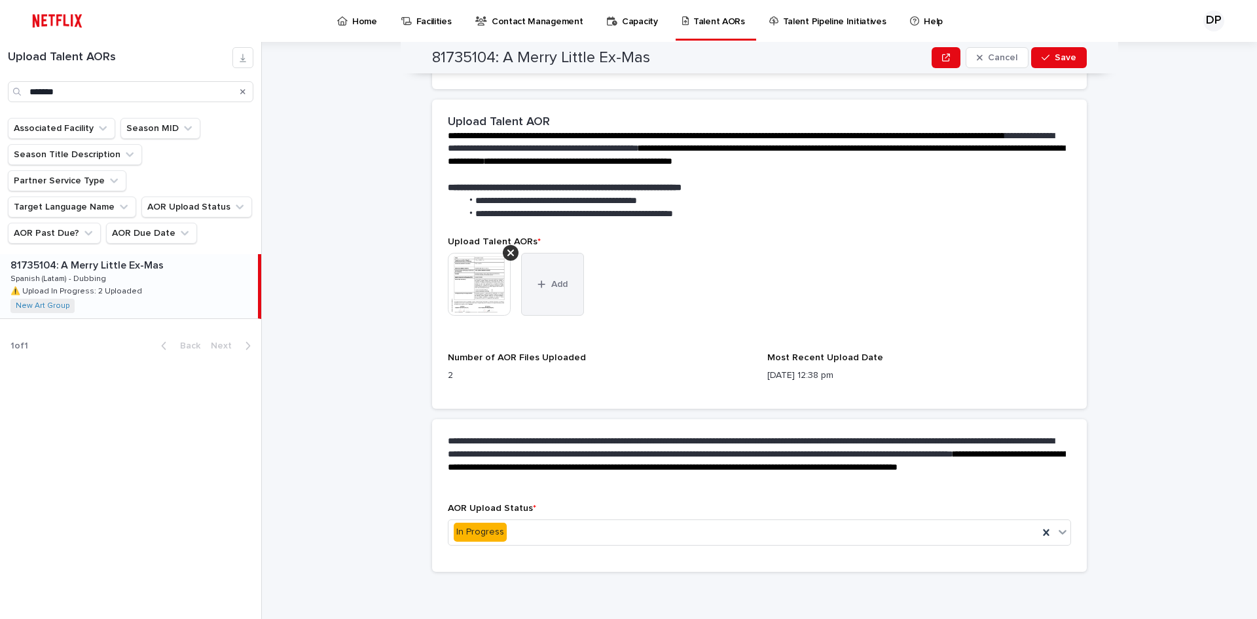
click at [559, 298] on button "Add" at bounding box center [552, 284] width 63 height 63
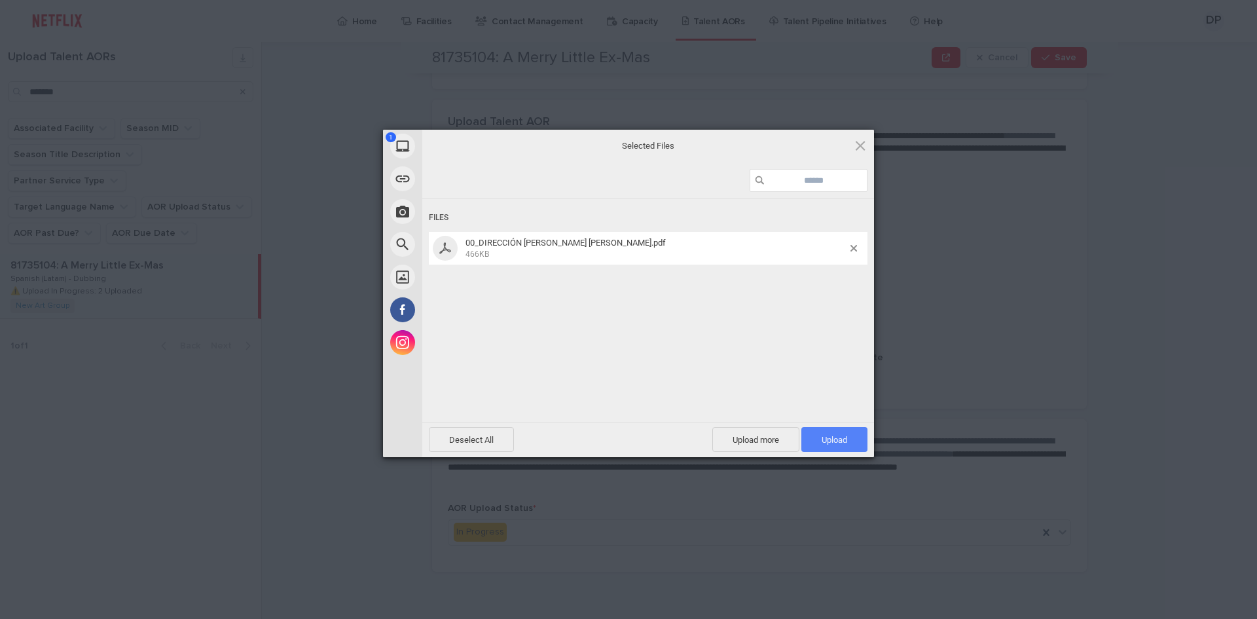
click at [834, 439] on span "Upload 1" at bounding box center [835, 440] width 26 height 10
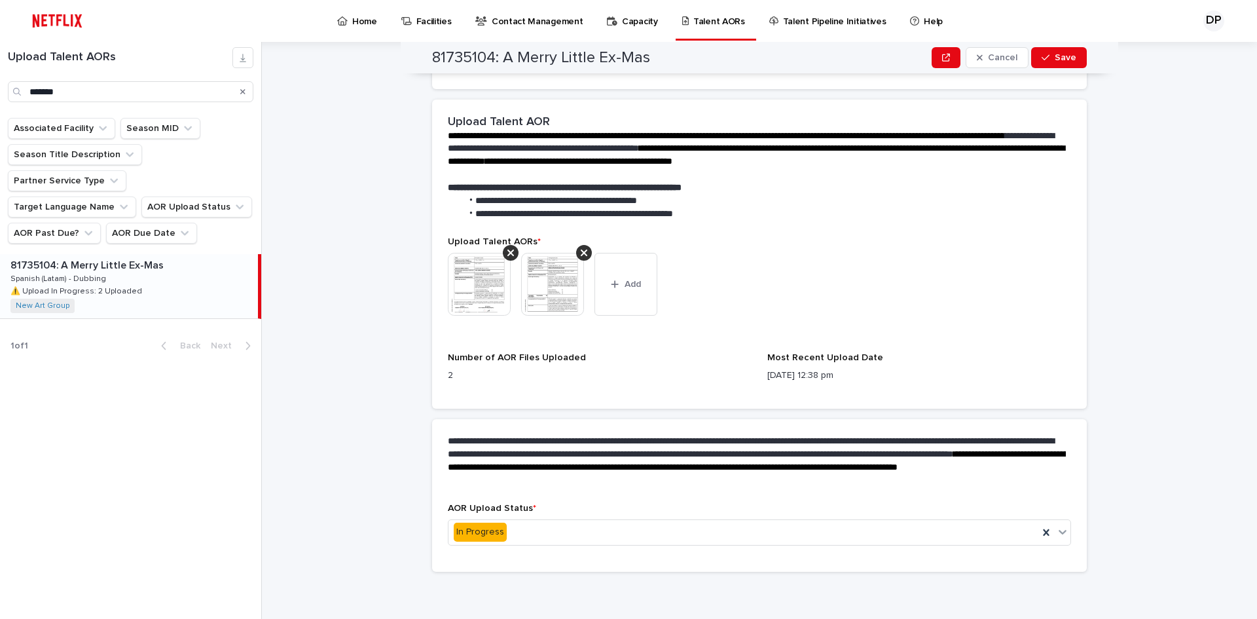
click at [483, 289] on img at bounding box center [479, 284] width 63 height 63
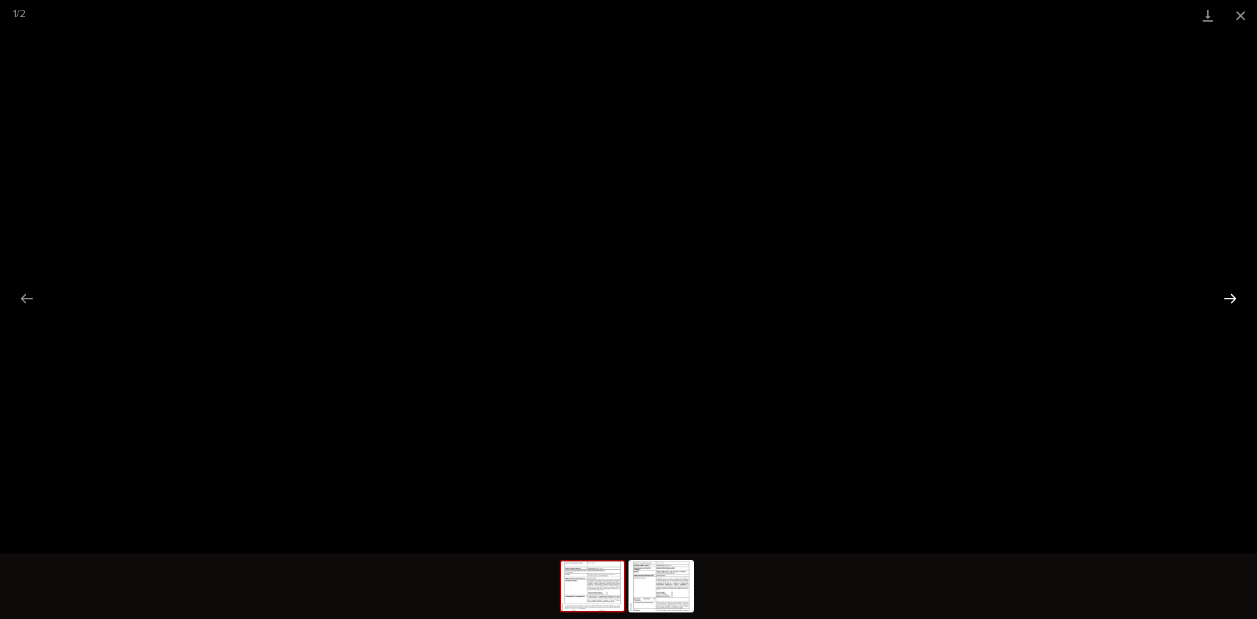
click at [1236, 299] on button "Next slide" at bounding box center [1231, 299] width 28 height 26
click at [1240, 18] on button "Close gallery" at bounding box center [1241, 15] width 33 height 31
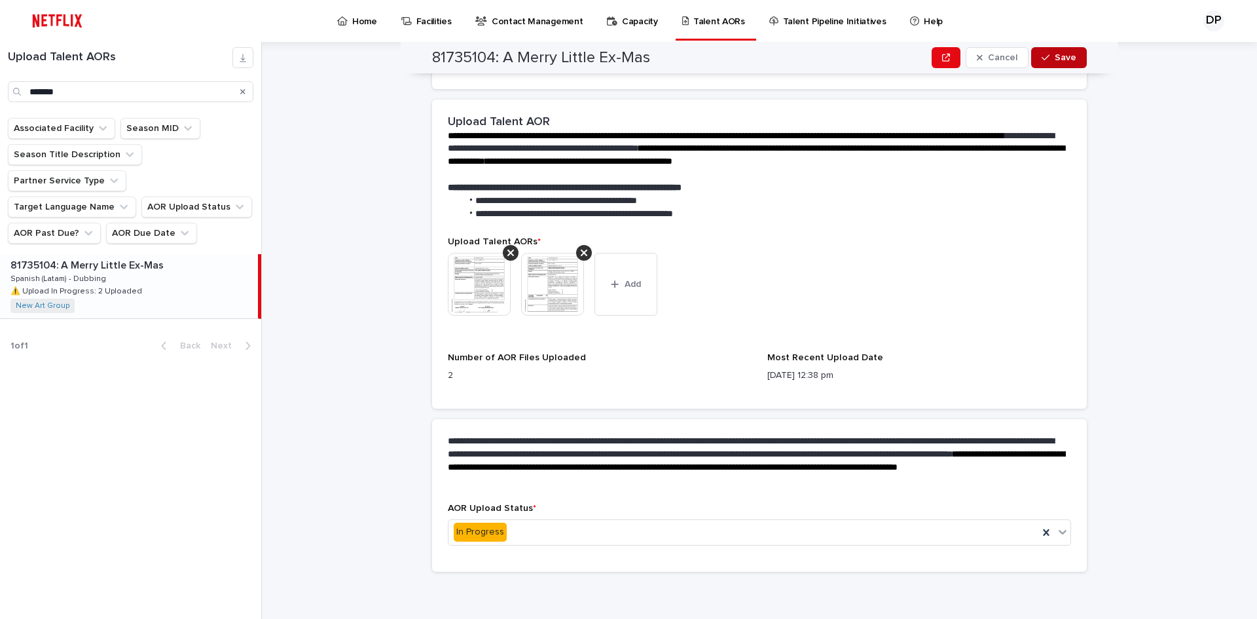
click at [1053, 67] on button "Save" at bounding box center [1059, 57] width 56 height 21
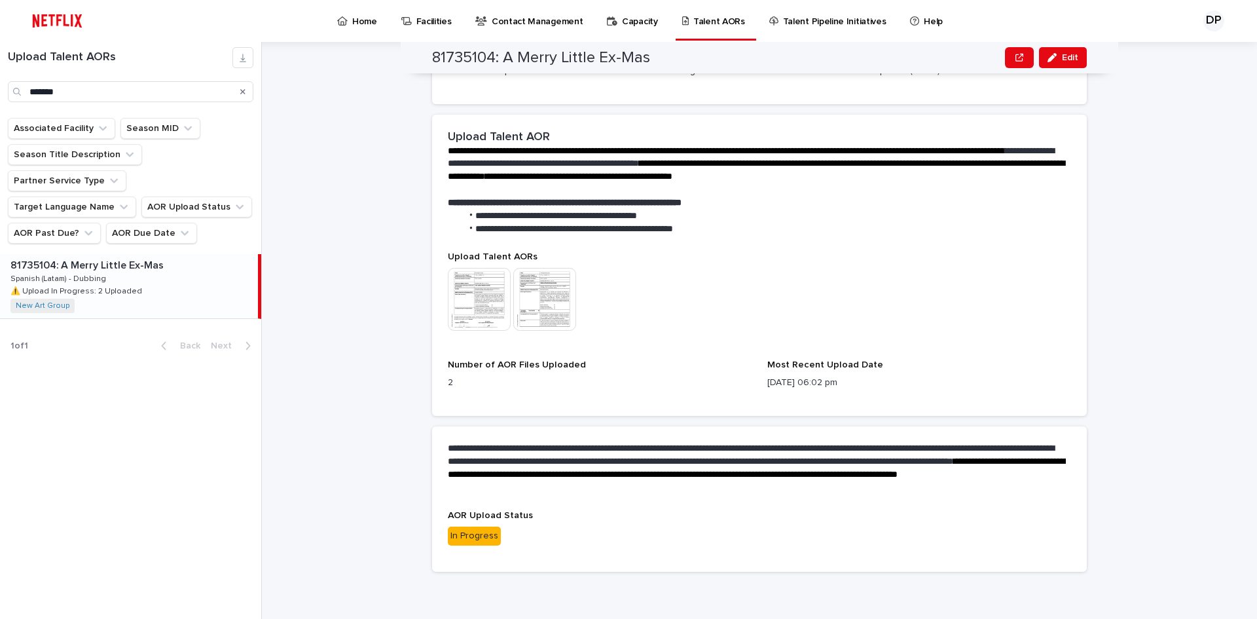
scroll to position [0, 0]
